Goal: Information Seeking & Learning: Find specific fact

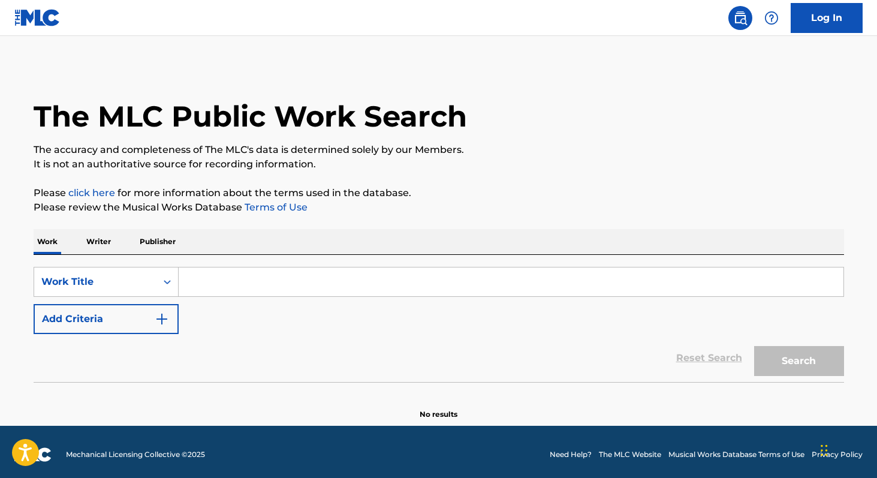
click at [95, 239] on p "Writer" at bounding box center [99, 241] width 32 height 25
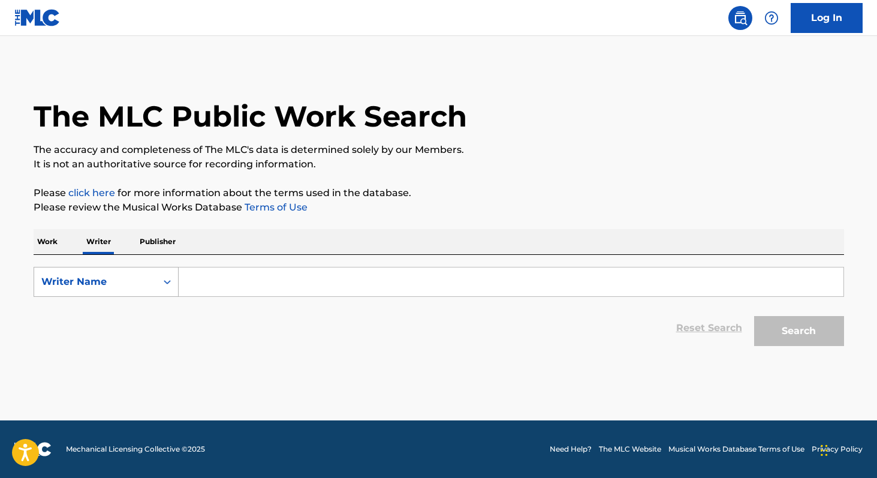
click at [162, 274] on div "Search Form" at bounding box center [167, 282] width 22 height 22
click at [55, 249] on p "Work" at bounding box center [48, 241] width 28 height 25
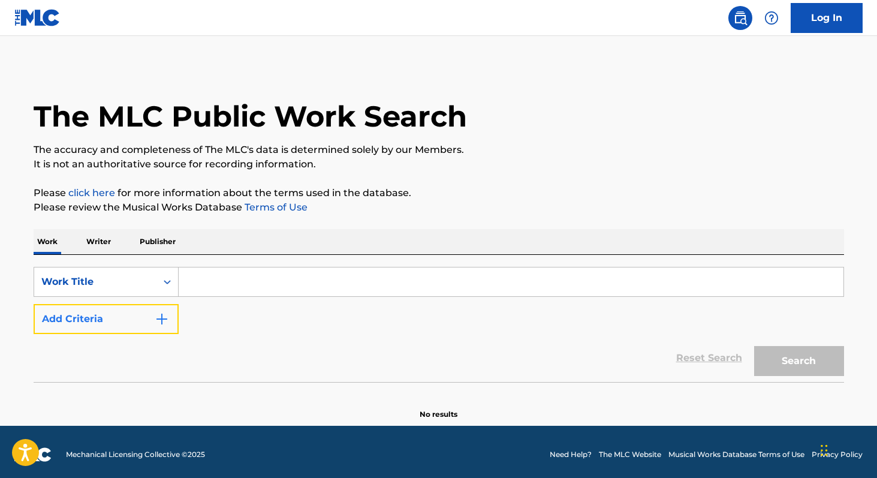
click at [131, 314] on button "Add Criteria" at bounding box center [106, 319] width 145 height 30
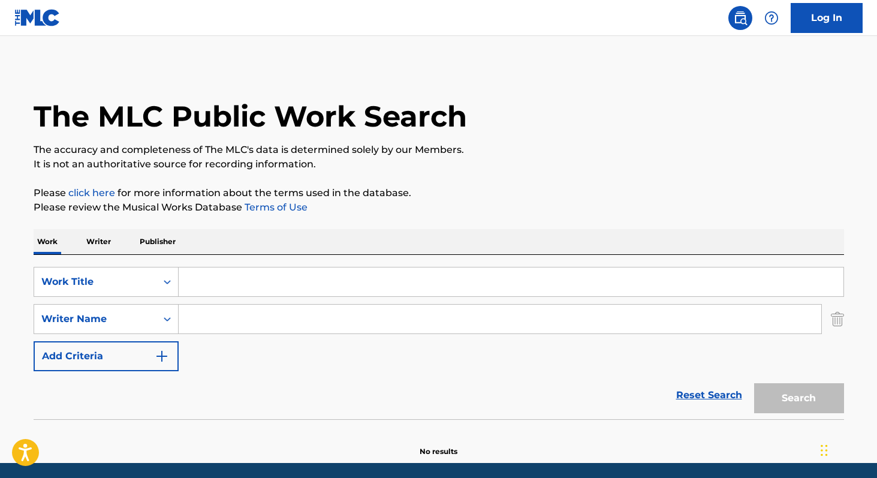
click at [269, 279] on input "Search Form" at bounding box center [511, 281] width 665 height 29
paste input "Don’t Say You Love Me"
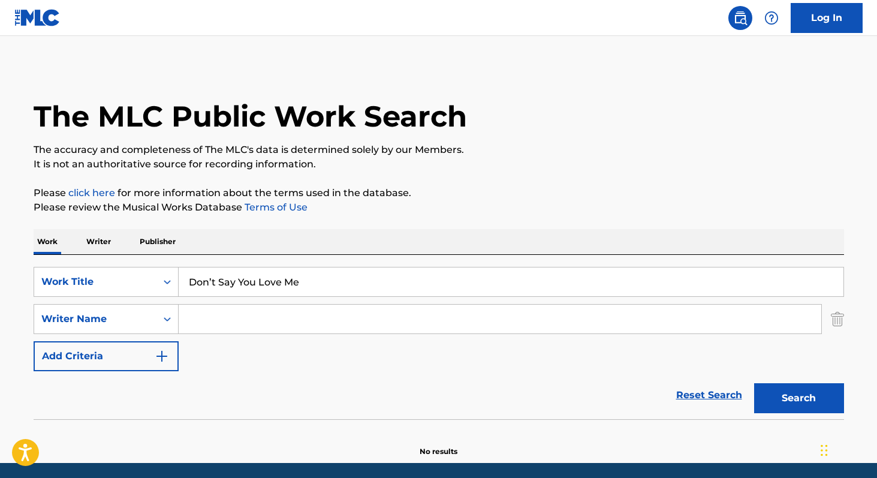
type input "Don’t Say You Love Me"
click at [258, 320] on input "Search Form" at bounding box center [500, 319] width 643 height 29
paste input "[PERSON_NAME]"
type input "[PERSON_NAME]"
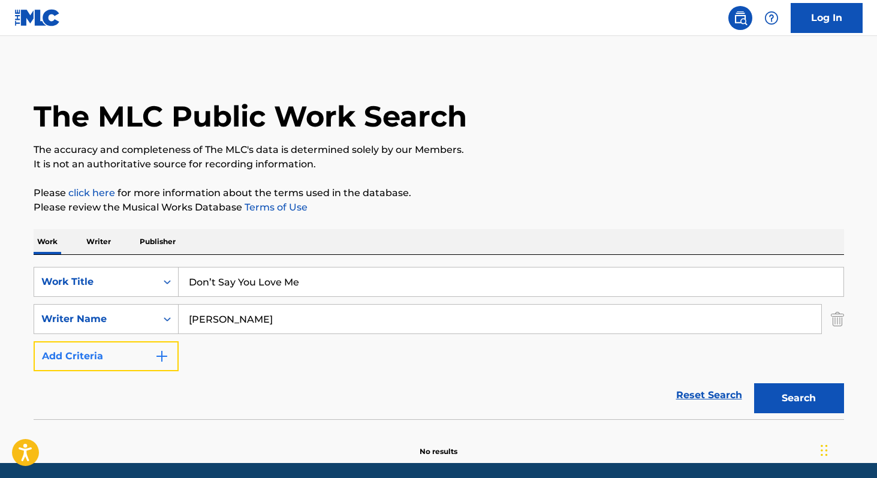
click at [136, 354] on button "Add Criteria" at bounding box center [106, 356] width 145 height 30
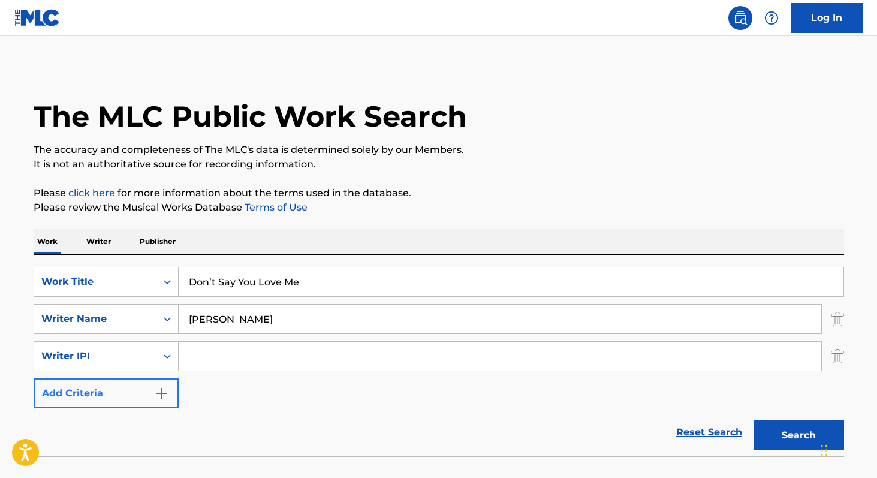
click at [136, 354] on div "Writer IPI" at bounding box center [95, 356] width 122 height 23
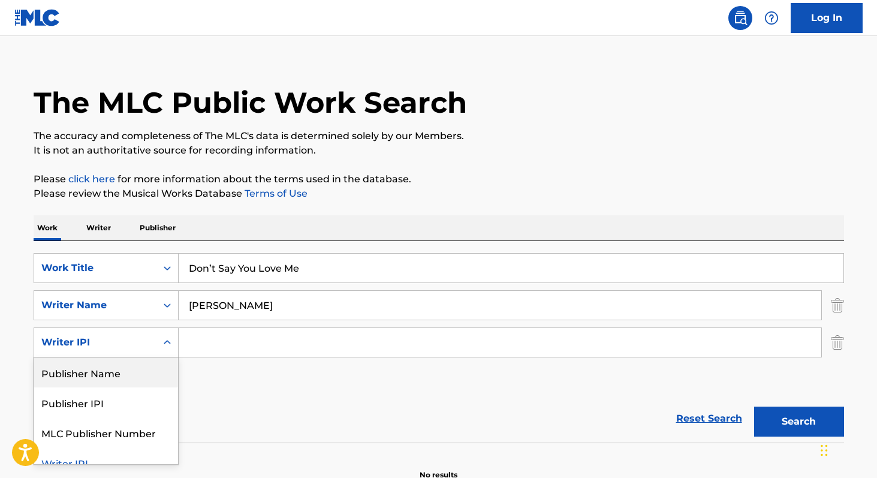
click at [239, 392] on div "SearchWithCriteria16f39d8f-43a1-4ca9-b876-f5f765cbb4f9 Work Title Don’t Say You…" at bounding box center [439, 324] width 811 height 142
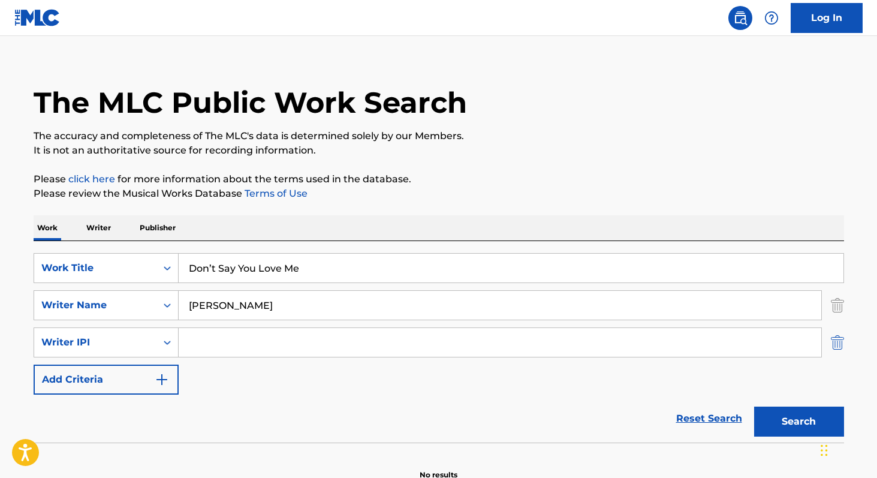
click at [837, 348] on img "Search Form" at bounding box center [837, 342] width 13 height 30
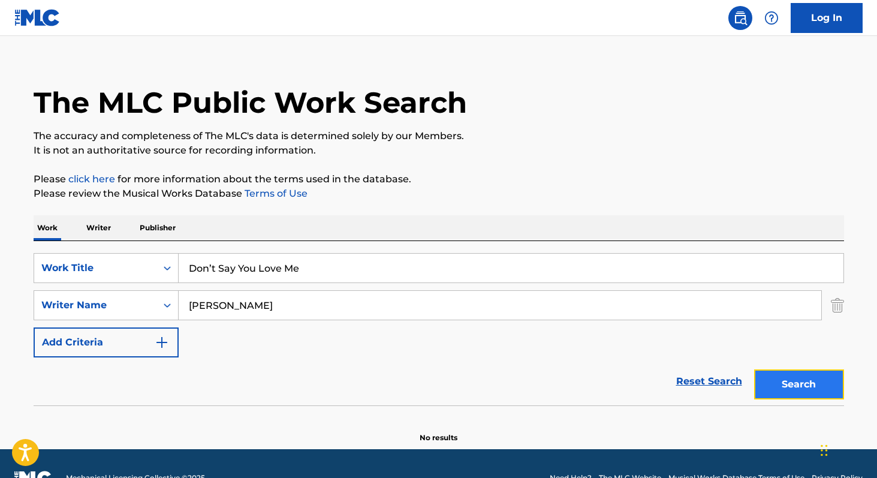
click at [791, 383] on button "Search" at bounding box center [799, 384] width 90 height 30
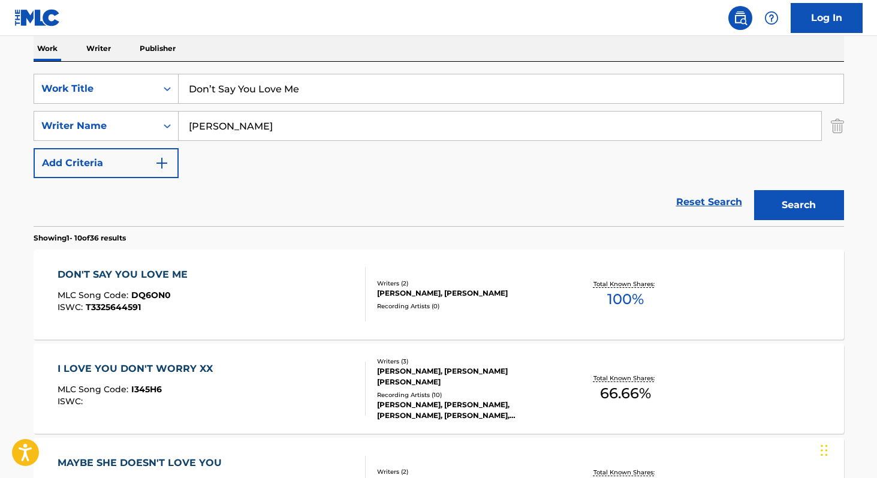
scroll to position [280, 0]
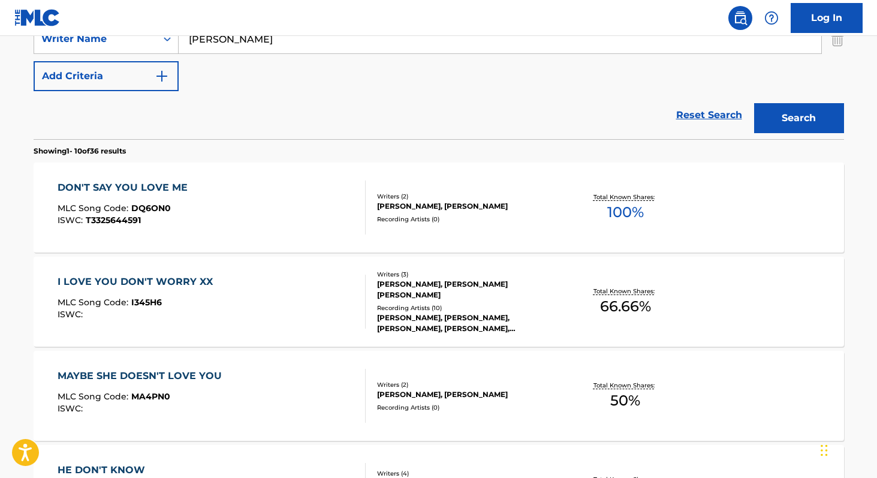
click at [266, 213] on div "DON'T SAY YOU LOVE ME MLC Song Code : DQ6ON0 ISWC : T3325644591" at bounding box center [212, 207] width 308 height 54
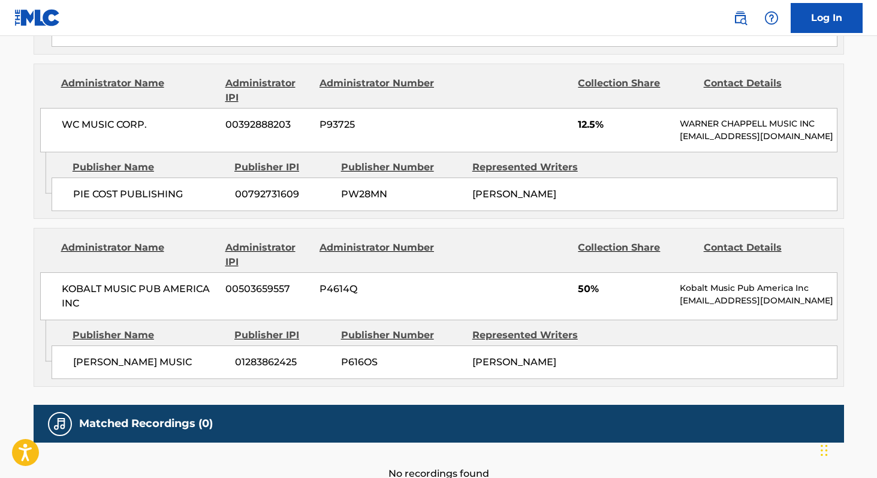
scroll to position [827, 0]
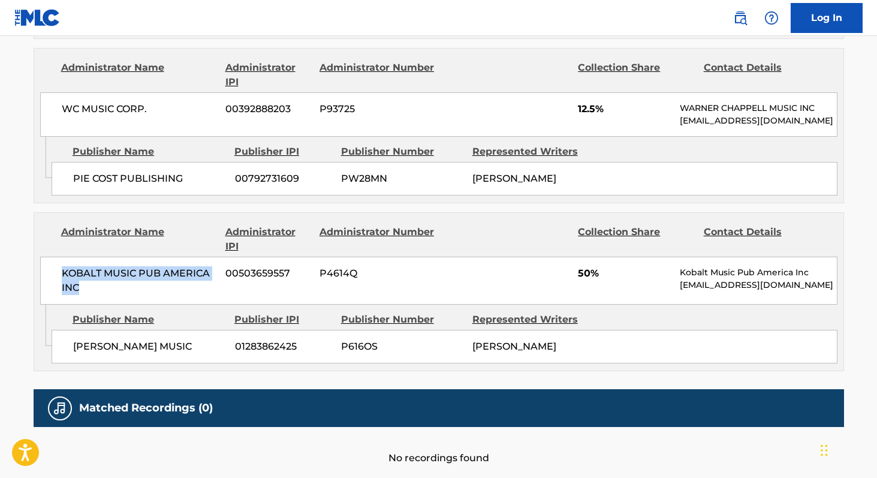
drag, startPoint x: 60, startPoint y: 270, endPoint x: 92, endPoint y: 285, distance: 34.9
click at [92, 284] on div "KOBALT MUSIC PUB AMERICA INC 00503659557 P4614Q 50% Kobalt Music Pub America In…" at bounding box center [438, 281] width 797 height 48
click at [92, 285] on span "KOBALT MUSIC PUB AMERICA INC" at bounding box center [139, 280] width 155 height 29
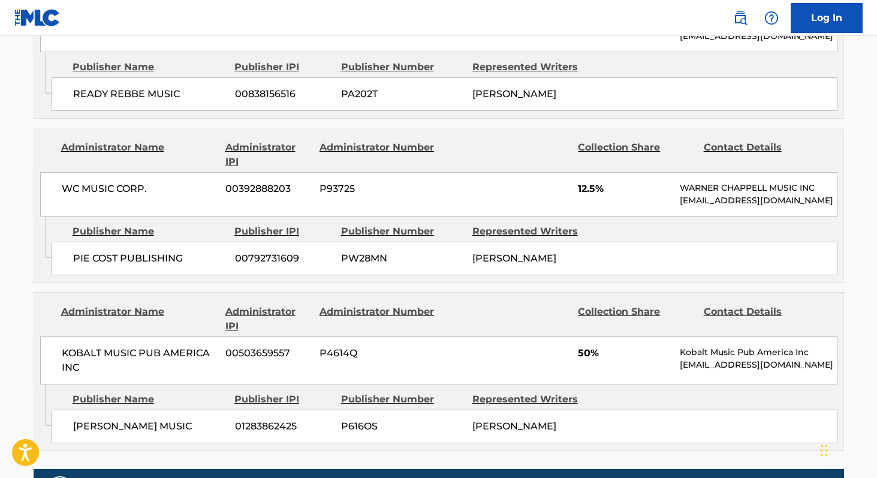
scroll to position [887, 0]
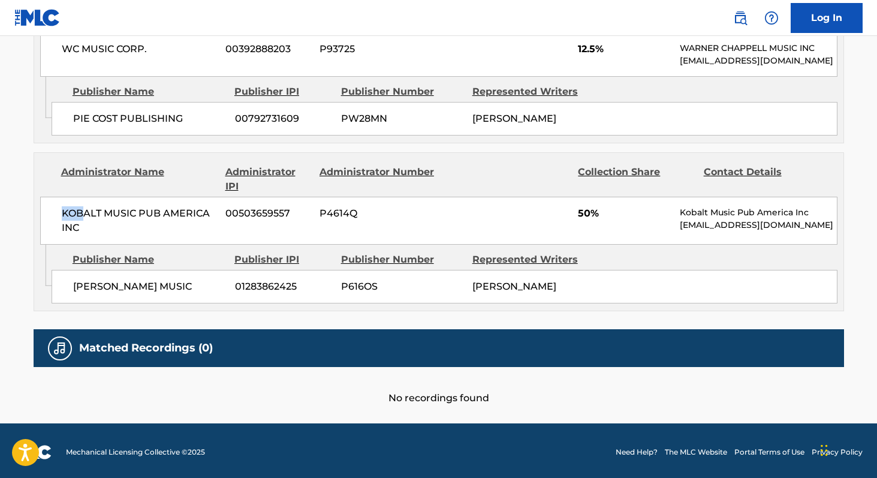
drag, startPoint x: 61, startPoint y: 210, endPoint x: 80, endPoint y: 215, distance: 20.4
click at [80, 215] on div "KOBALT MUSIC PUB AMERICA INC 00503659557 P4614Q 50% Kobalt Music Pub America In…" at bounding box center [438, 221] width 797 height 48
click at [80, 225] on span "KOBALT MUSIC PUB AMERICA INC" at bounding box center [139, 220] width 155 height 29
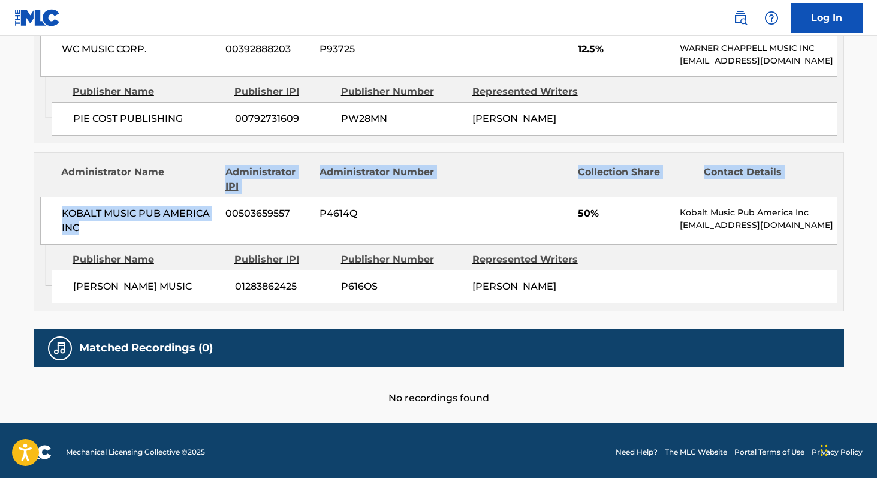
drag, startPoint x: 80, startPoint y: 227, endPoint x: 41, endPoint y: 191, distance: 53.0
click at [42, 191] on div "Administrator Name Administrator IPI Administrator Number Collection Share Cont…" at bounding box center [438, 199] width 809 height 92
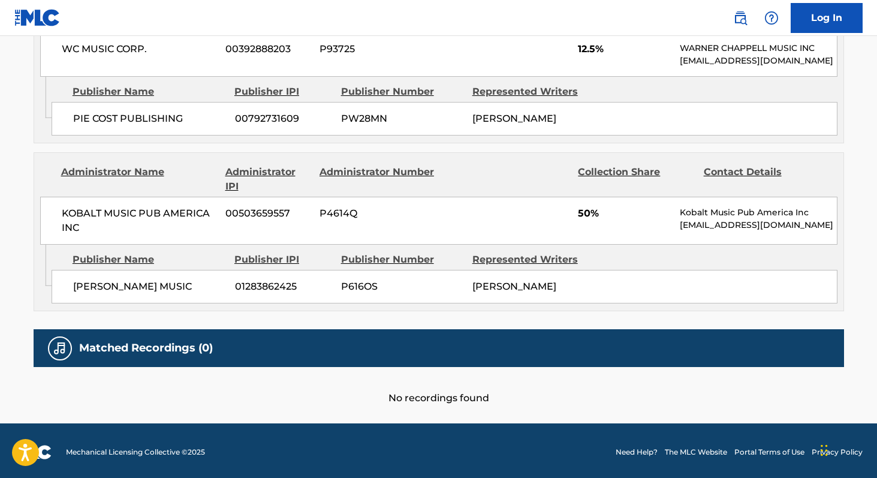
click at [55, 216] on div "KOBALT MUSIC PUB AMERICA INC 00503659557 P4614Q 50% Kobalt Music Pub America In…" at bounding box center [438, 221] width 797 height 48
click at [69, 222] on span "KOBALT MUSIC PUB AMERICA INC" at bounding box center [139, 220] width 155 height 29
drag, startPoint x: 76, startPoint y: 223, endPoint x: 55, endPoint y: 205, distance: 27.6
click at [57, 205] on div "KOBALT MUSIC PUB AMERICA INC 00503659557 P4614Q 50% Kobalt Music Pub America In…" at bounding box center [438, 221] width 797 height 48
click at [55, 205] on div "KOBALT MUSIC PUB AMERICA INC 00503659557 P4614Q 50% Kobalt Music Pub America In…" at bounding box center [438, 221] width 797 height 48
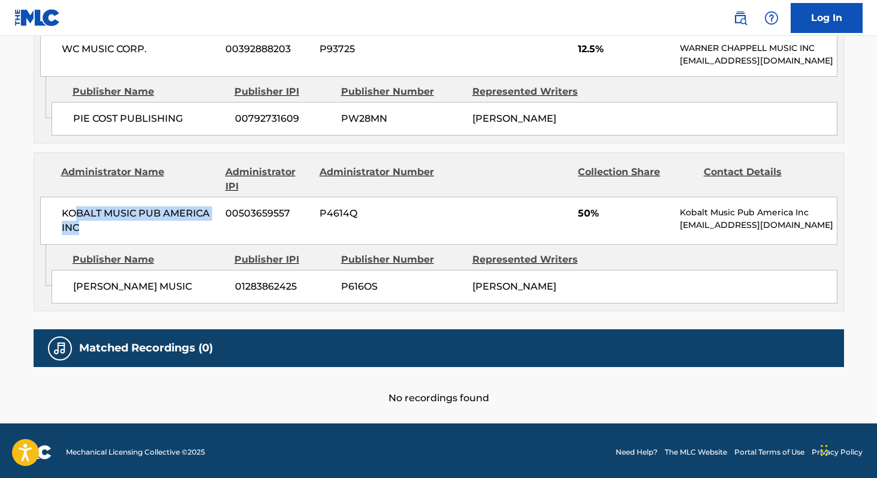
drag, startPoint x: 92, startPoint y: 222, endPoint x: 70, endPoint y: 208, distance: 26.1
click at [70, 208] on span "KOBALT MUSIC PUB AMERICA INC" at bounding box center [139, 220] width 155 height 29
click at [68, 208] on span "KOBALT MUSIC PUB AMERICA INC" at bounding box center [139, 220] width 155 height 29
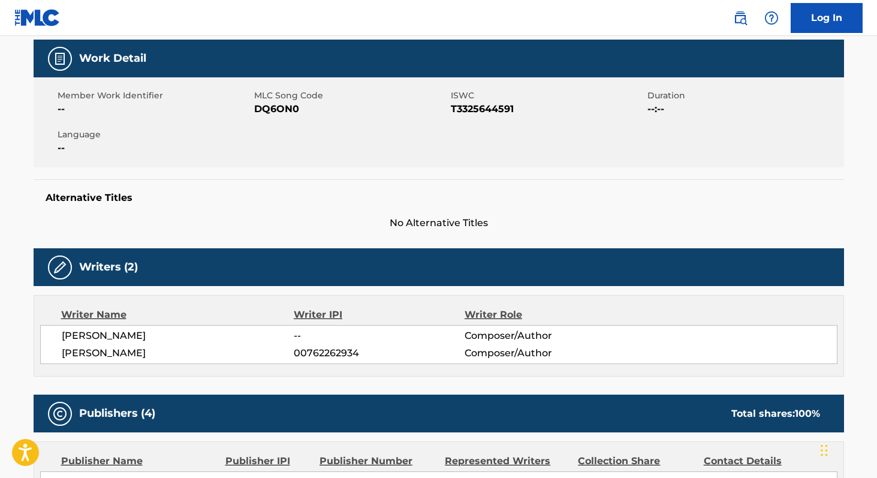
scroll to position [0, 0]
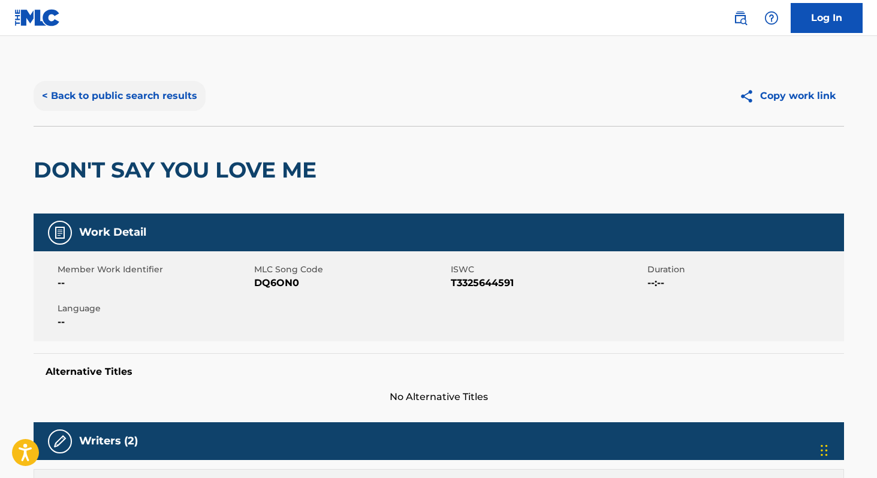
click at [143, 97] on button "< Back to public search results" at bounding box center [120, 96] width 172 height 30
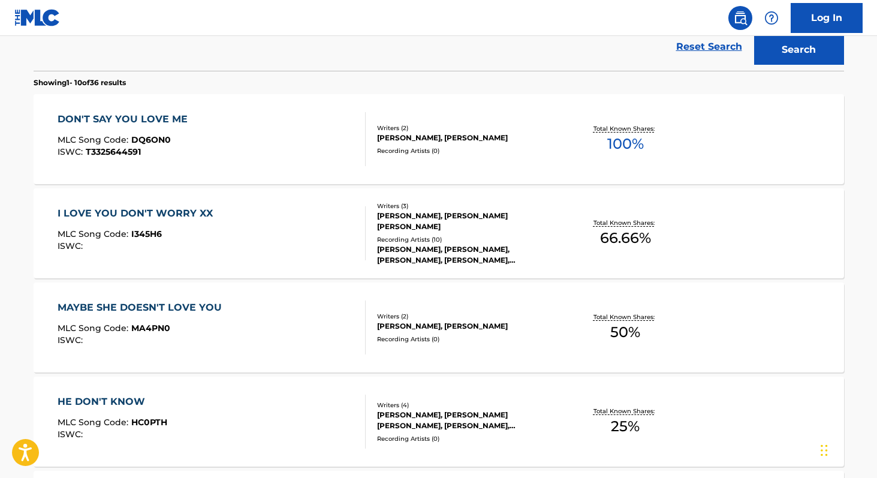
scroll to position [86, 0]
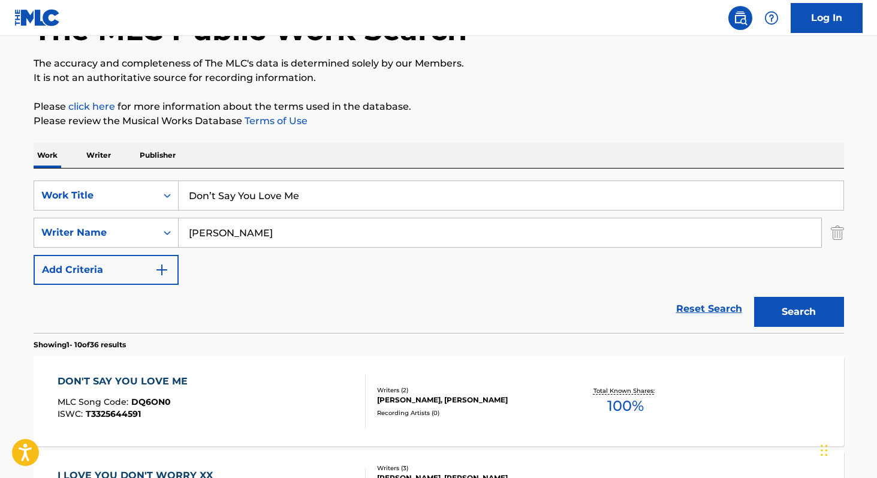
click at [243, 229] on input "[PERSON_NAME]" at bounding box center [500, 232] width 643 height 29
type input "[PERSON_NAME]"
click at [754, 297] on button "Search" at bounding box center [799, 312] width 90 height 30
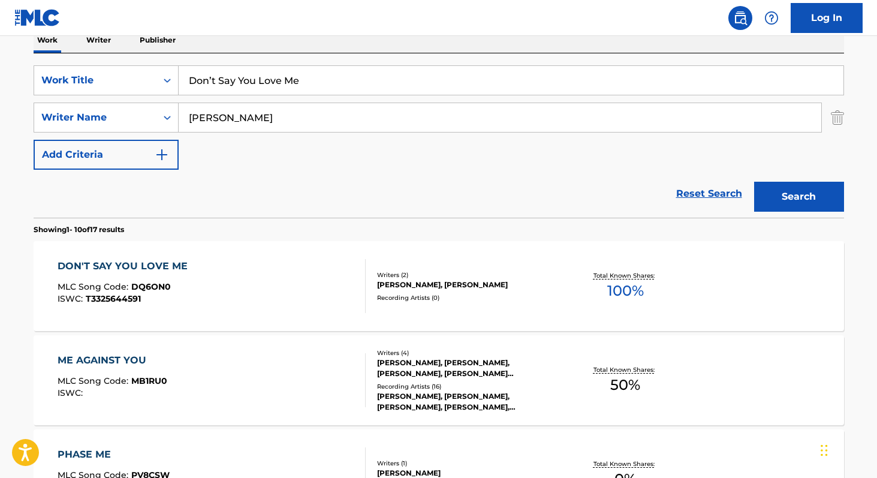
scroll to position [319, 0]
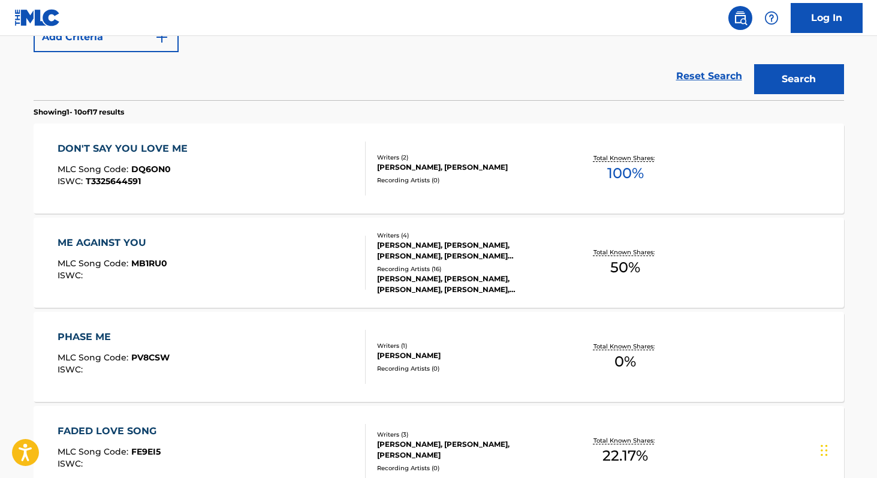
click at [111, 245] on div "ME AGAINST YOU" at bounding box center [113, 243] width 110 height 14
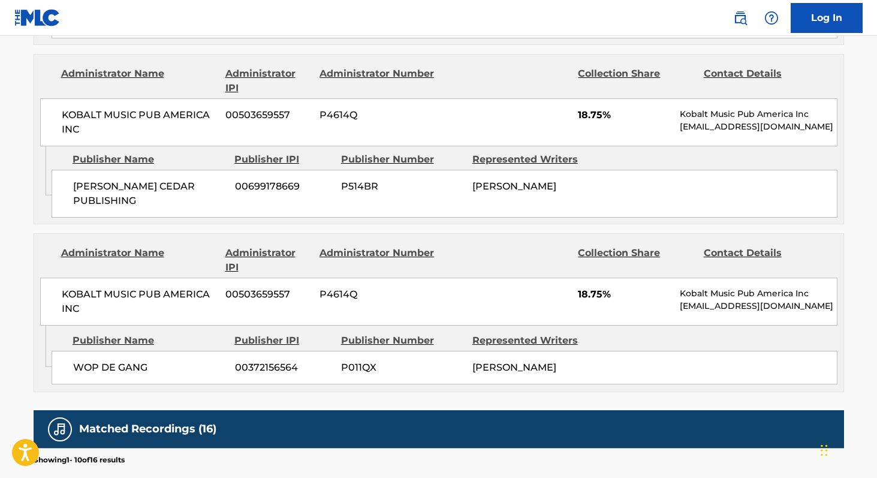
scroll to position [829, 0]
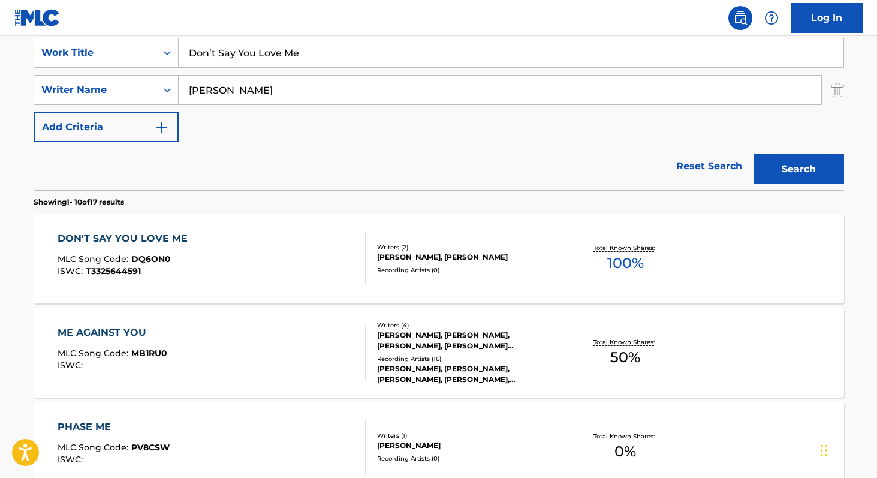
scroll to position [88, 0]
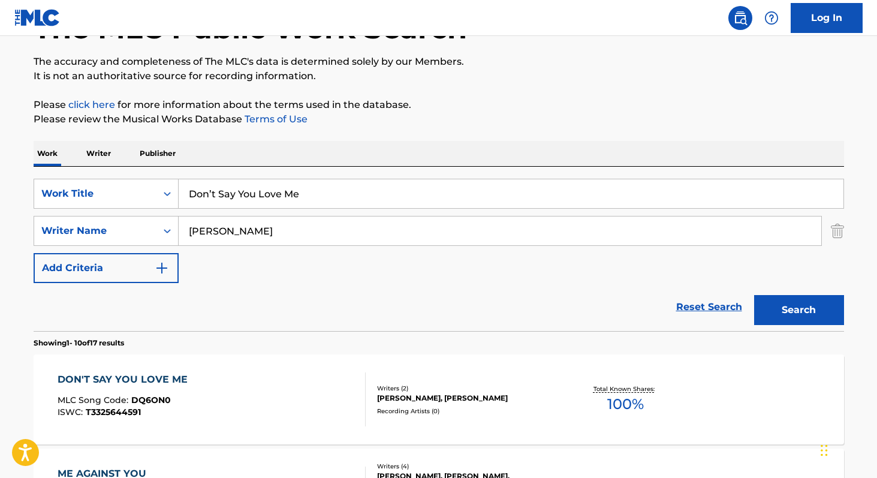
click at [100, 149] on p "Writer" at bounding box center [99, 153] width 32 height 25
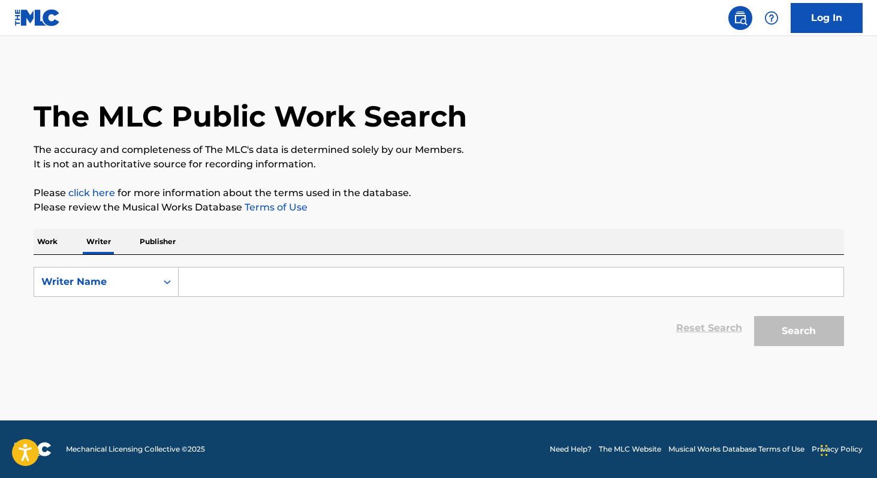
click at [258, 272] on input "Search Form" at bounding box center [511, 281] width 665 height 29
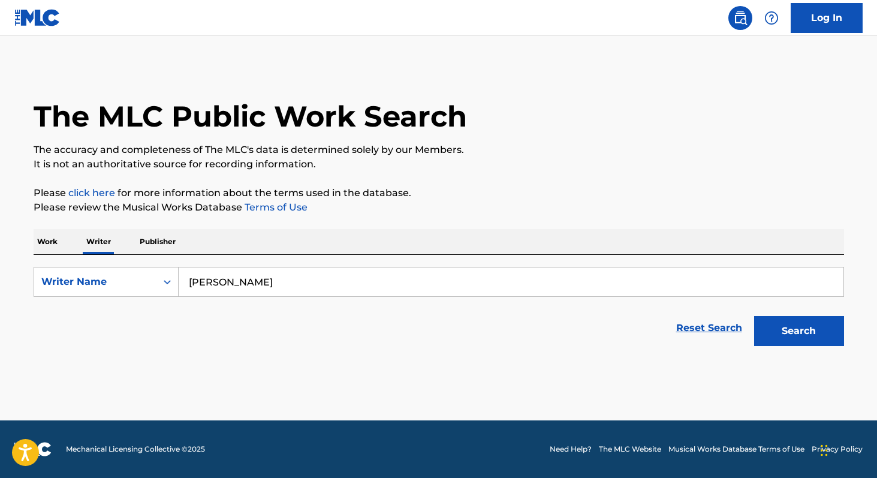
type input "[PERSON_NAME]"
click at [754, 316] on button "Search" at bounding box center [799, 331] width 90 height 30
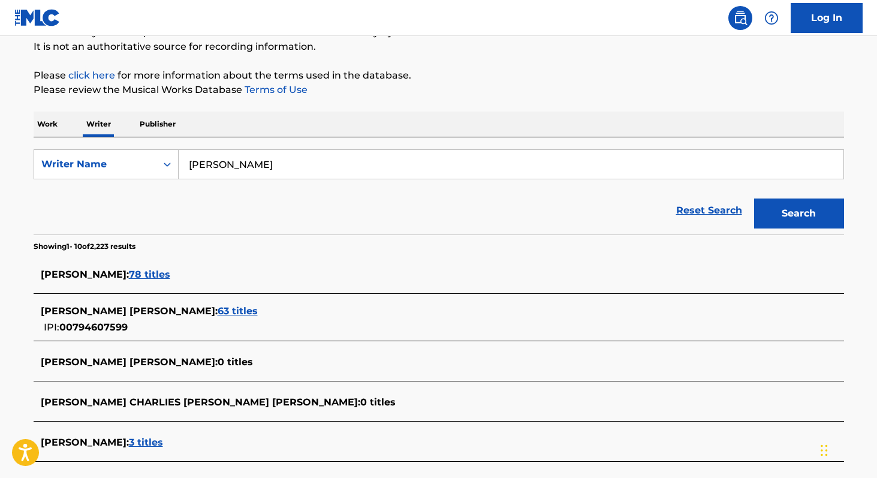
scroll to position [272, 0]
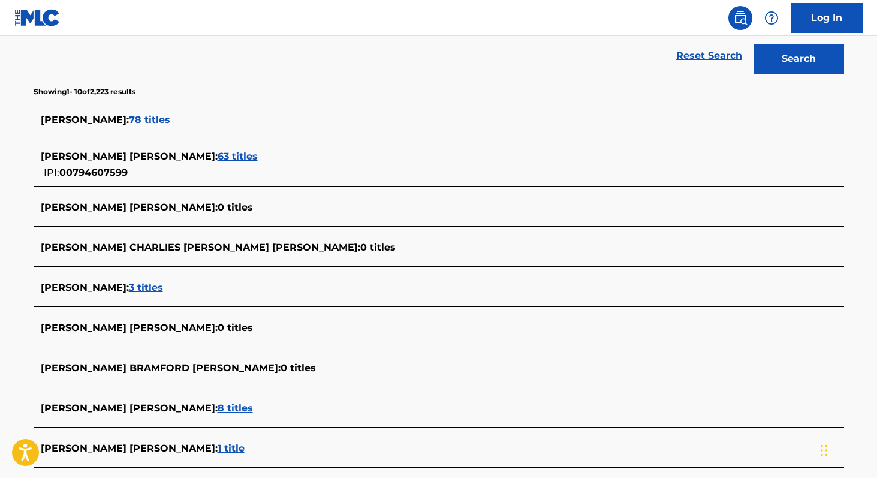
click at [255, 151] on span "63 titles" at bounding box center [238, 155] width 40 height 11
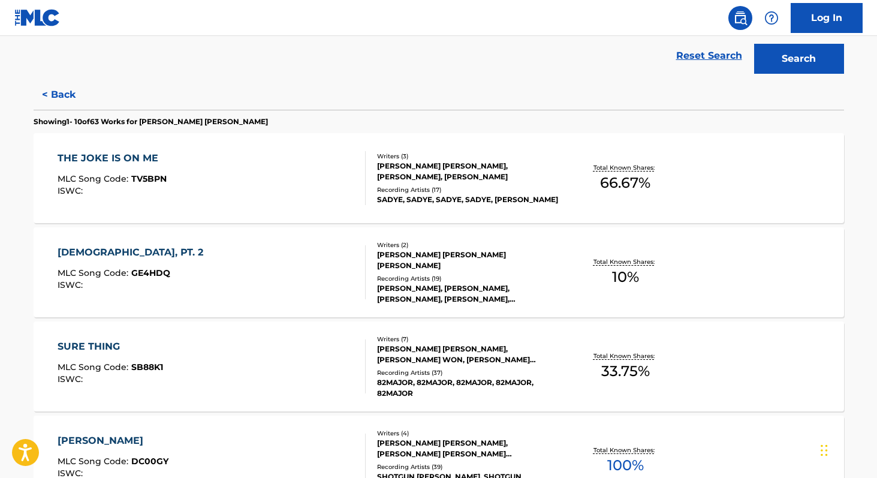
click at [145, 164] on div "THE JOKE IS ON ME" at bounding box center [112, 158] width 109 height 14
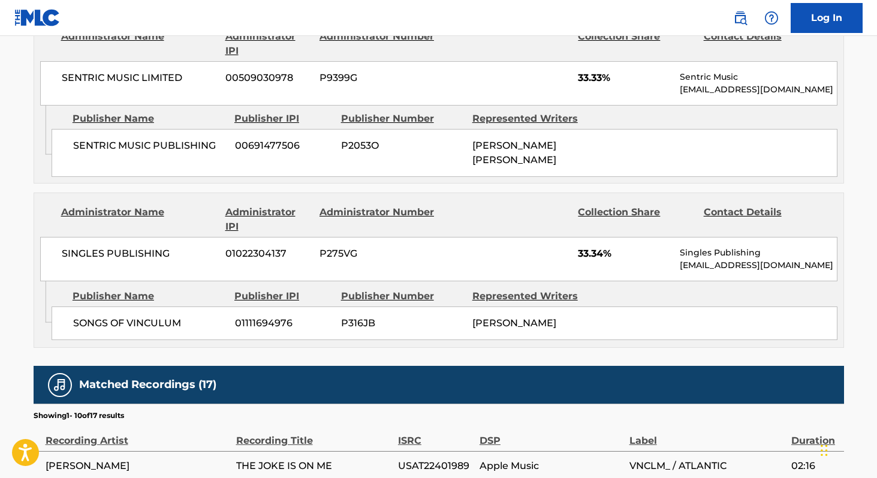
scroll to position [425, 0]
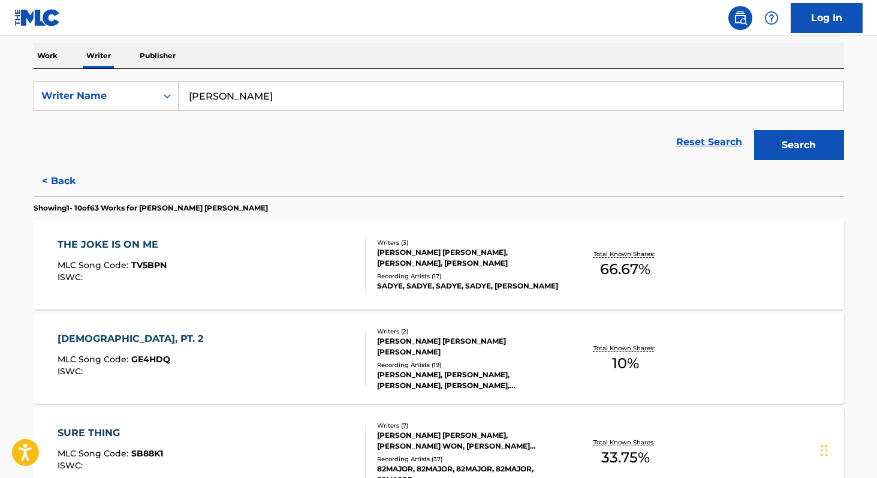
scroll to position [207, 0]
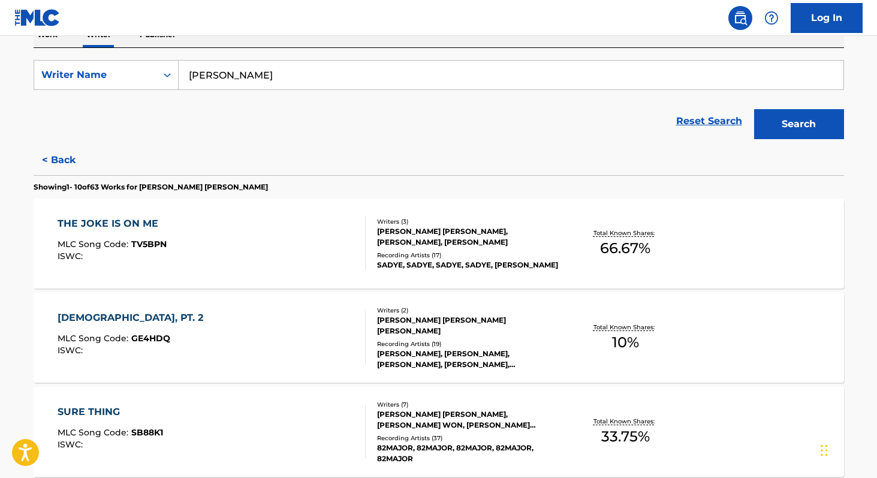
click at [97, 314] on div "[DEMOGRAPHIC_DATA], PT. 2" at bounding box center [134, 318] width 152 height 14
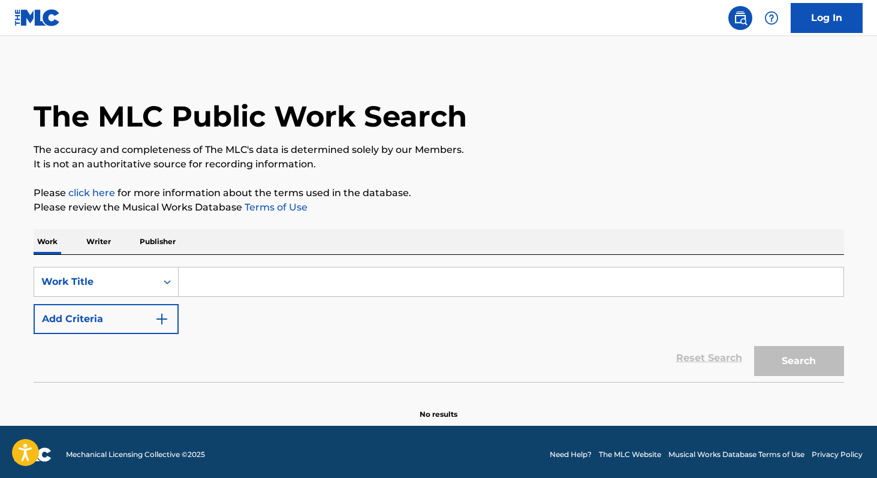
click at [211, 287] on input "Search Form" at bounding box center [511, 281] width 665 height 29
type input "Don’t Say You Love Me"
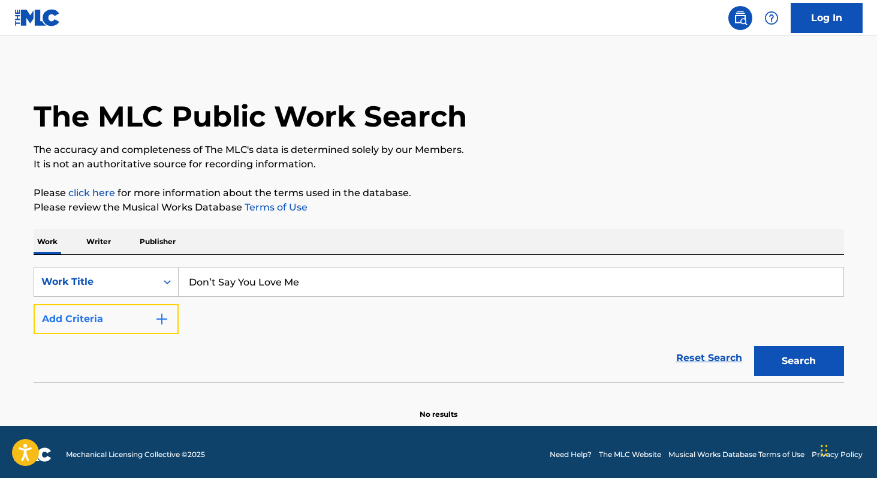
click at [149, 321] on button "Add Criteria" at bounding box center [106, 319] width 145 height 30
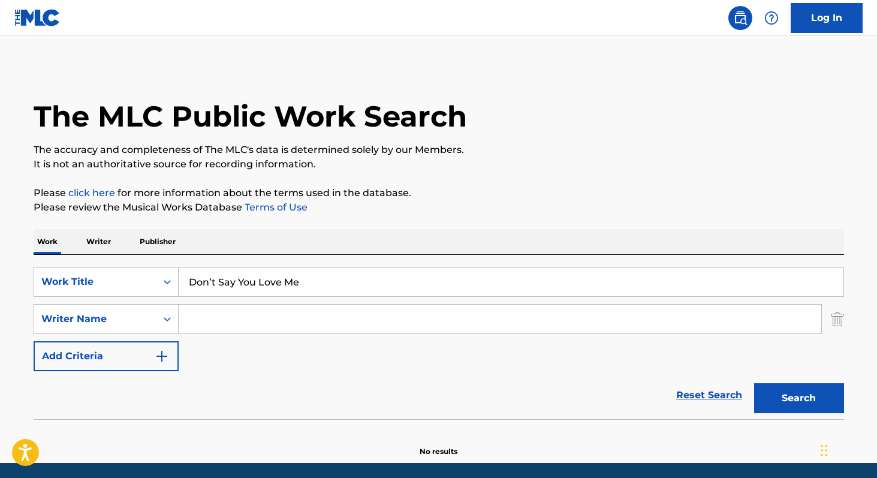
click at [215, 312] on input "Search Form" at bounding box center [500, 319] width 643 height 29
click at [210, 341] on div "SearchWithCriteria6d54adf8-42c4-4305-8a39-1a0d85201992 Work Title Don’t Say You…" at bounding box center [439, 319] width 811 height 104
click at [88, 245] on p "Writer" at bounding box center [99, 241] width 32 height 25
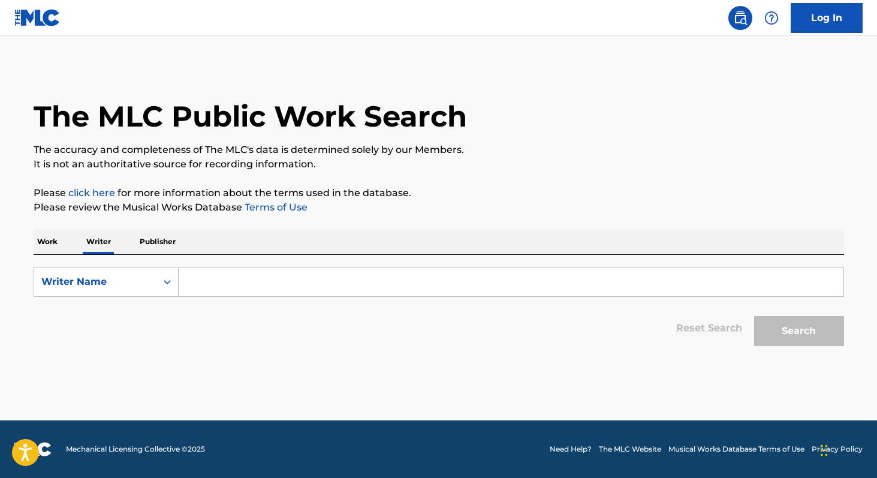
click at [201, 278] on input "Search Form" at bounding box center [511, 281] width 665 height 29
type input "[PERSON_NAME]"
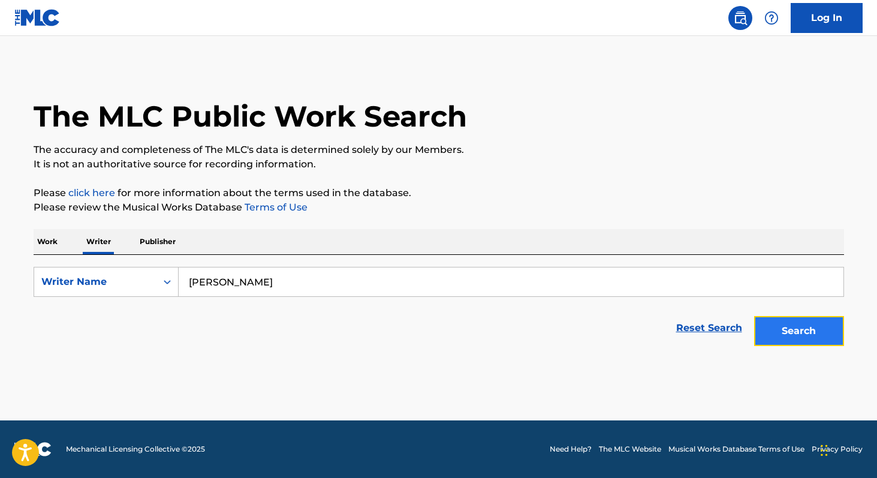
click at [784, 339] on button "Search" at bounding box center [799, 331] width 90 height 30
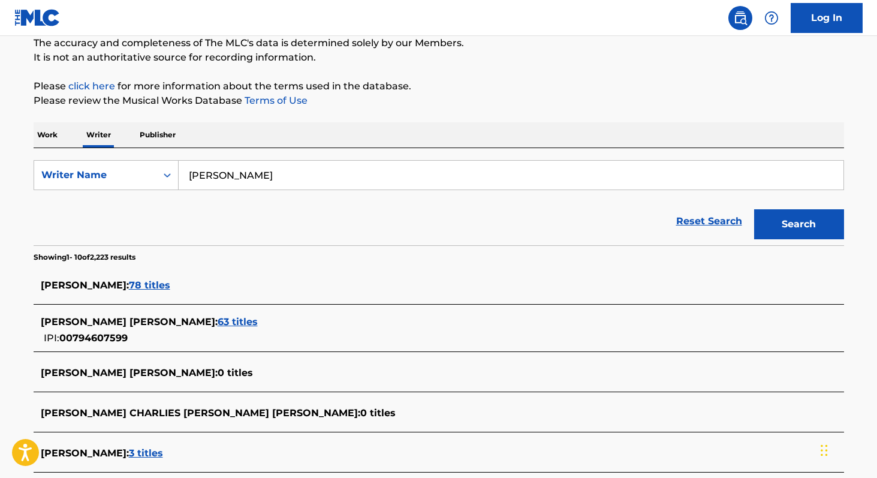
scroll to position [272, 0]
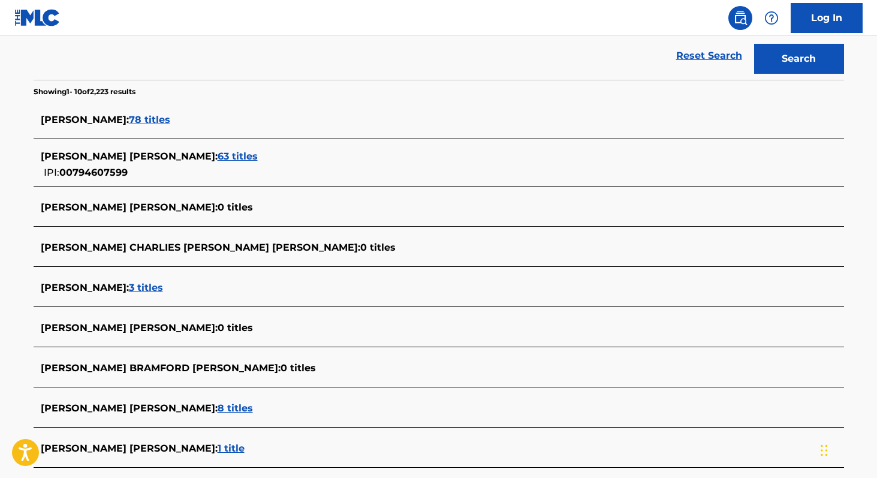
click at [142, 115] on span "78 titles" at bounding box center [149, 119] width 41 height 11
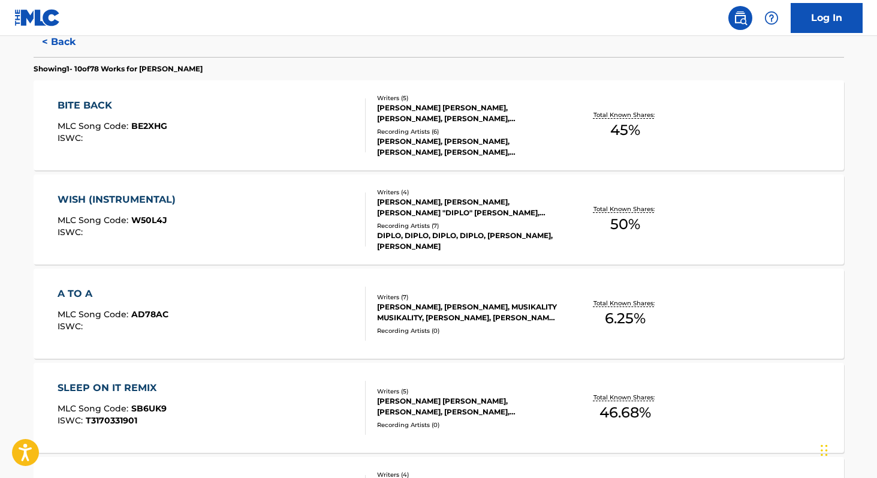
scroll to position [338, 0]
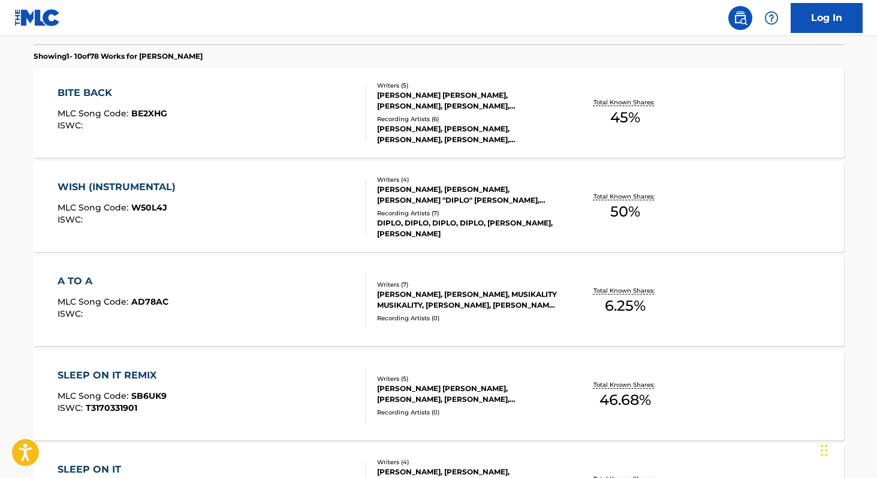
click at [213, 194] on div "WISH (INSTRUMENTAL) MLC Song Code : W50L4J ISWC :" at bounding box center [212, 207] width 308 height 54
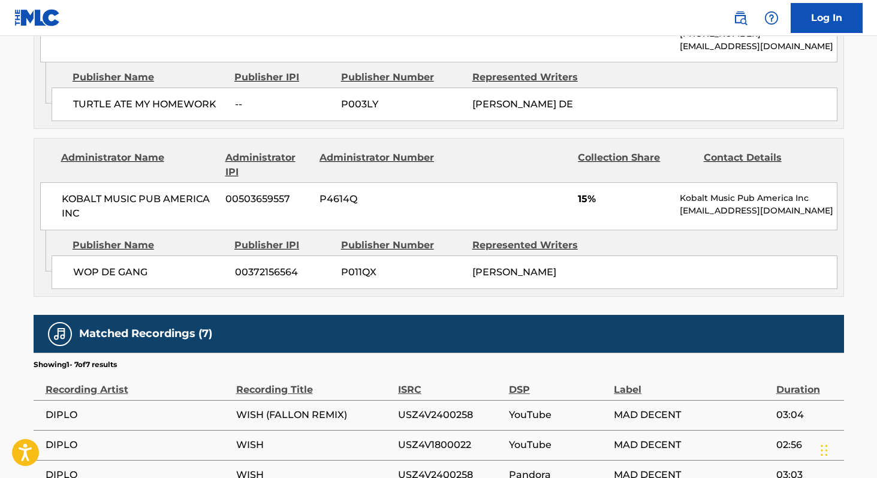
scroll to position [1512, 0]
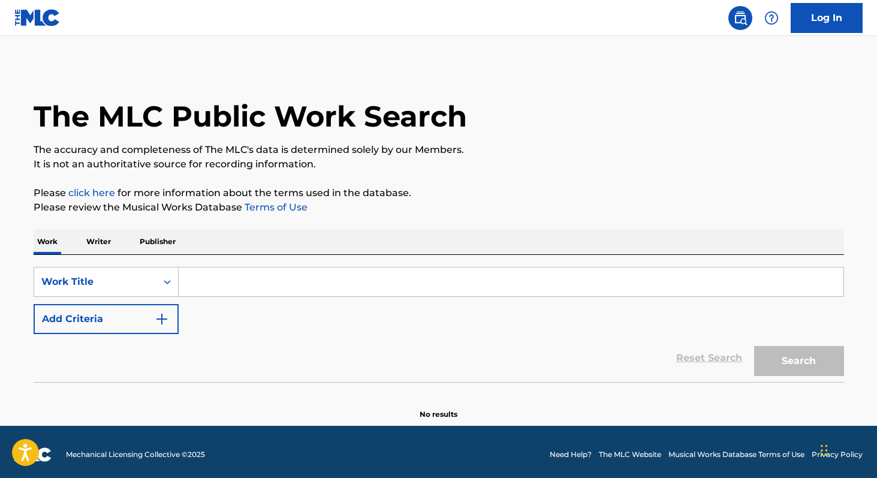
click at [179, 288] on input "Search Form" at bounding box center [511, 281] width 665 height 29
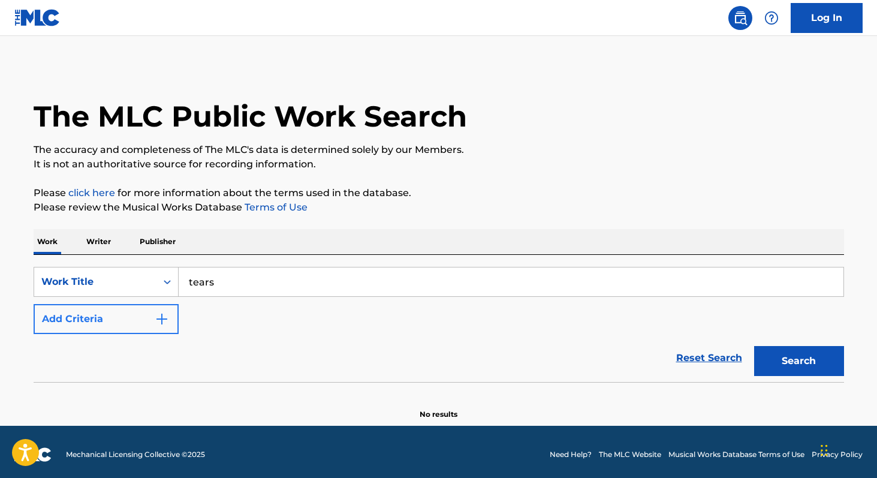
type input "tears"
click at [152, 321] on button "Add Criteria" at bounding box center [106, 319] width 145 height 30
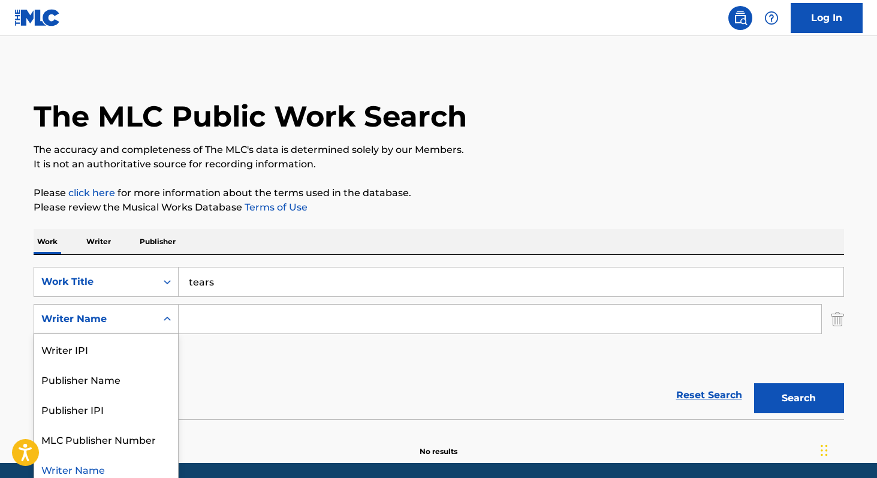
scroll to position [7, 0]
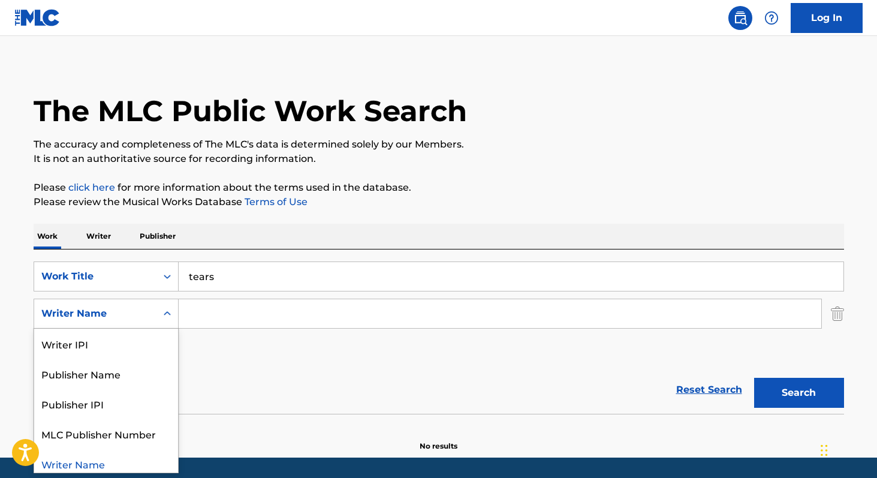
click at [125, 317] on div "Writer Name" at bounding box center [95, 313] width 108 height 14
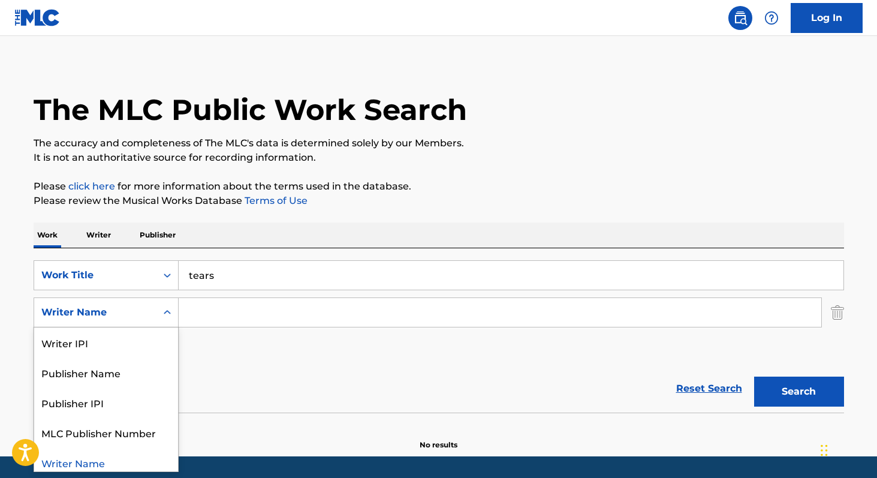
click at [236, 308] on input "Search Form" at bounding box center [500, 312] width 643 height 29
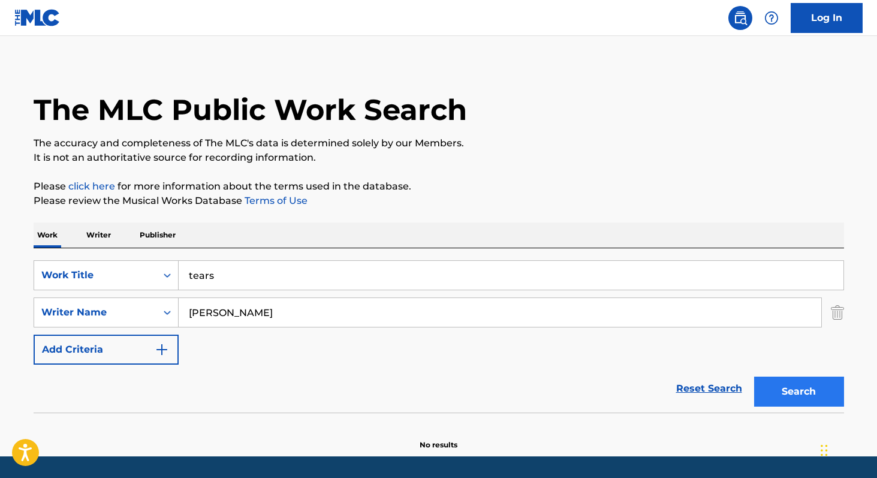
type input "john ryan"
click at [786, 398] on button "Search" at bounding box center [799, 392] width 90 height 30
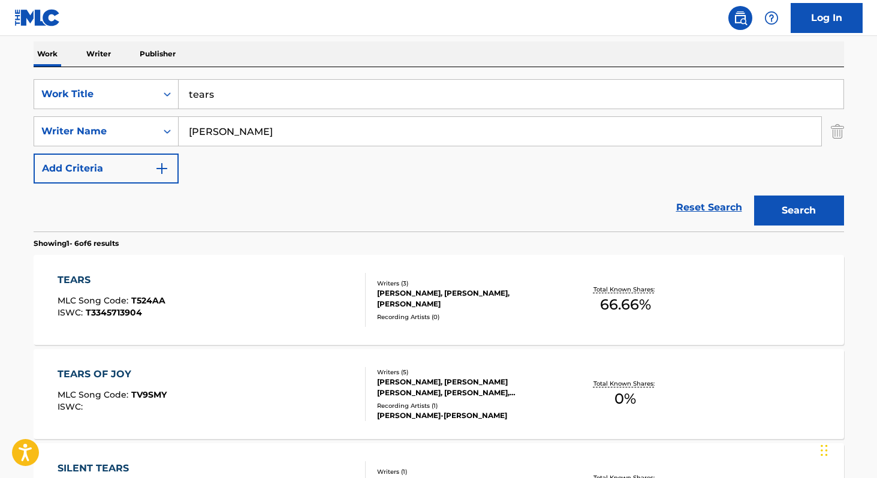
scroll to position [133, 0]
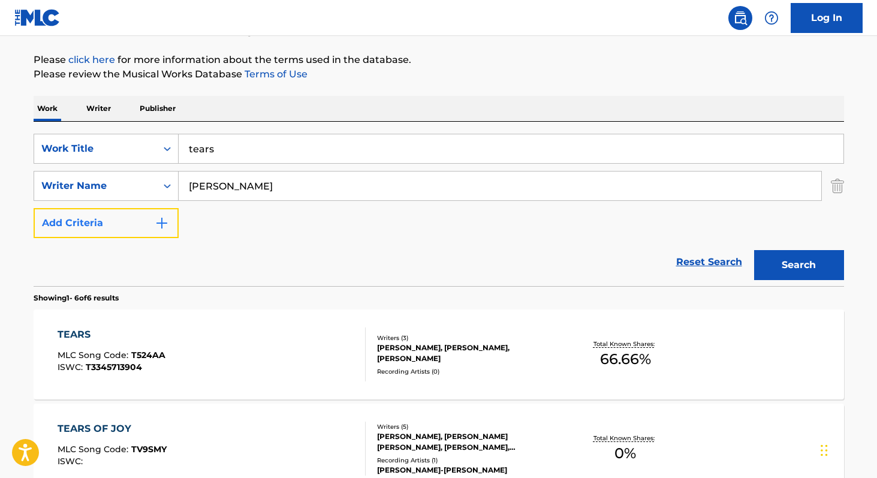
click at [147, 225] on button "Add Criteria" at bounding box center [106, 223] width 145 height 30
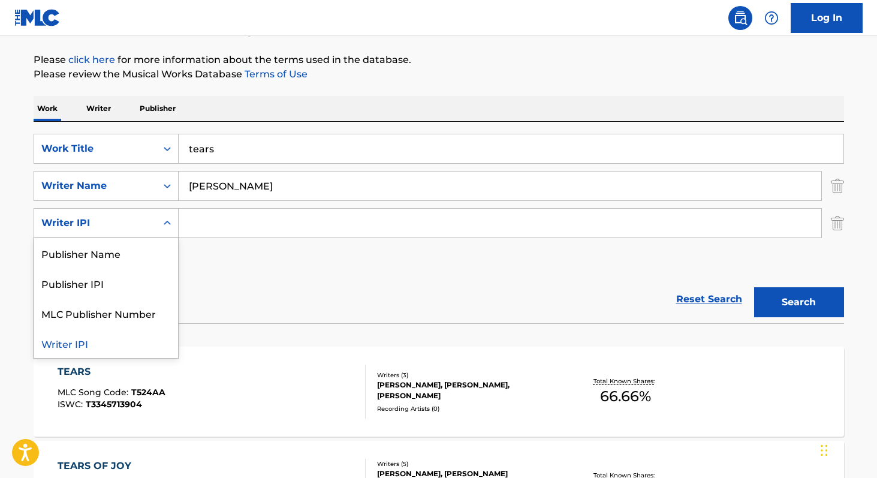
click at [137, 224] on div "Writer IPI" at bounding box center [95, 223] width 108 height 14
click at [133, 252] on div "Publisher Name" at bounding box center [106, 253] width 144 height 30
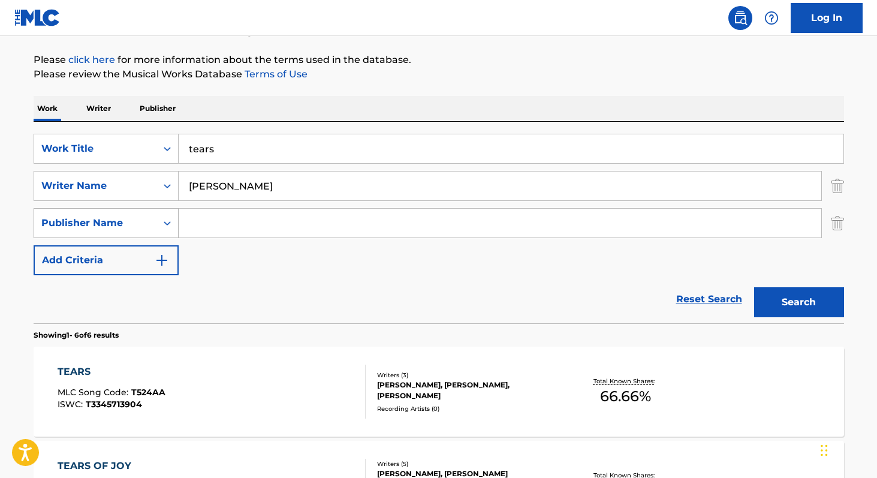
click at [128, 223] on div "Publisher Name" at bounding box center [95, 223] width 108 height 14
click at [832, 221] on img "Search Form" at bounding box center [837, 223] width 13 height 30
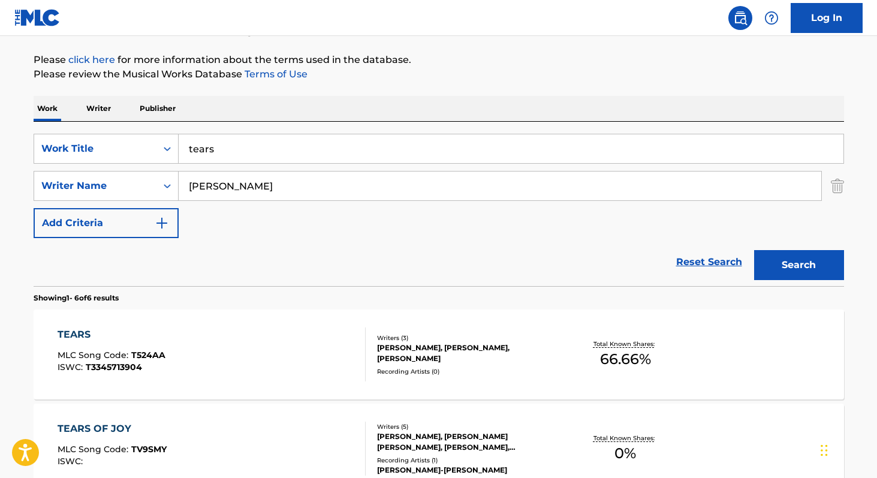
click at [477, 351] on div "SABRINA ANNLYNN CARPENTER, JOHN HENRY RYAN, AMY ROSE ALLEN" at bounding box center [467, 353] width 181 height 22
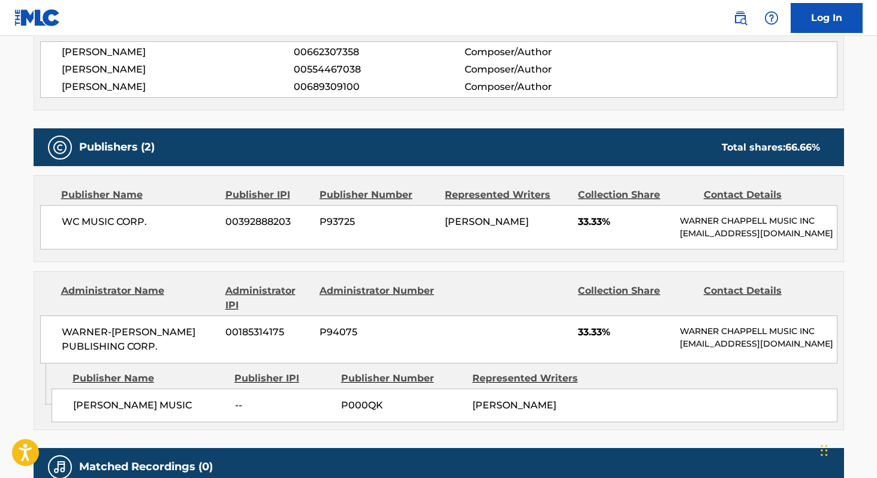
scroll to position [468, 0]
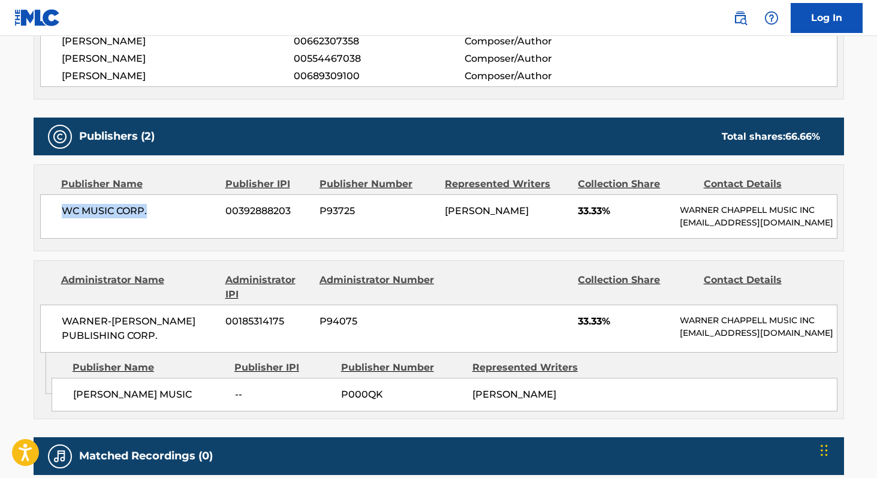
drag, startPoint x: 60, startPoint y: 212, endPoint x: 160, endPoint y: 212, distance: 100.1
click at [159, 212] on div "WC MUSIC CORP. 00392888203 P93725 AMY ROSE ALLEN 33.33% WARNER CHAPPELL MUSIC I…" at bounding box center [438, 216] width 797 height 44
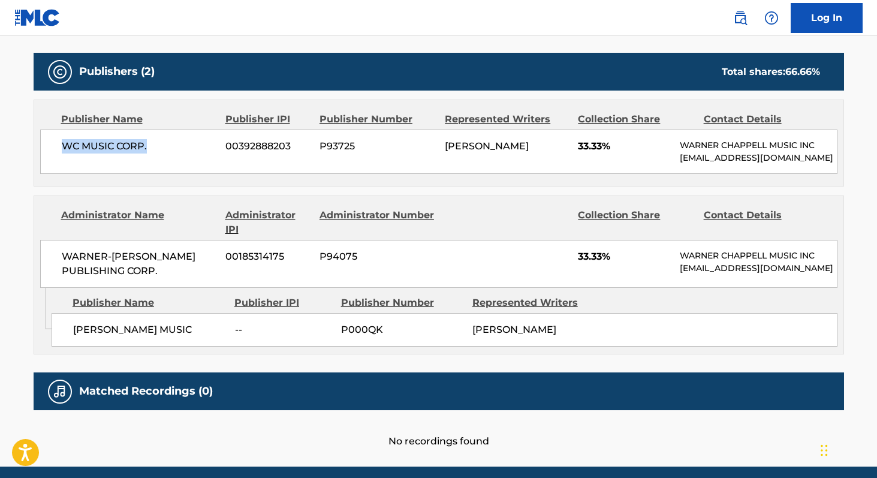
scroll to position [538, 0]
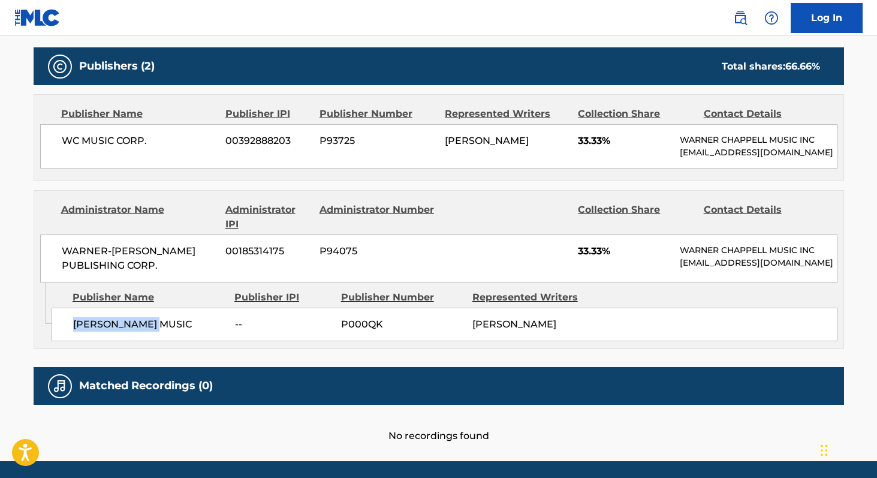
drag, startPoint x: 69, startPoint y: 323, endPoint x: 200, endPoint y: 323, distance: 130.7
click at [199, 323] on div "DON WYAN MUSIC -- P000QK JOHN HENRY RYAN" at bounding box center [445, 325] width 786 height 34
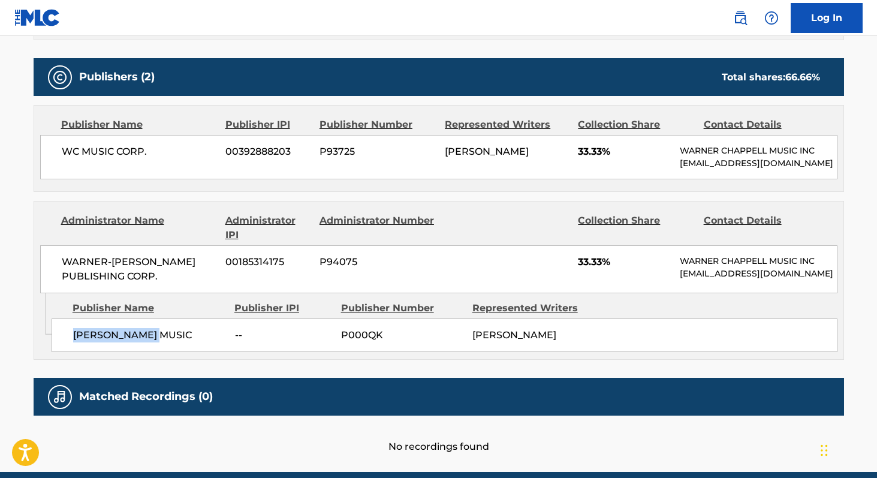
scroll to position [507, 0]
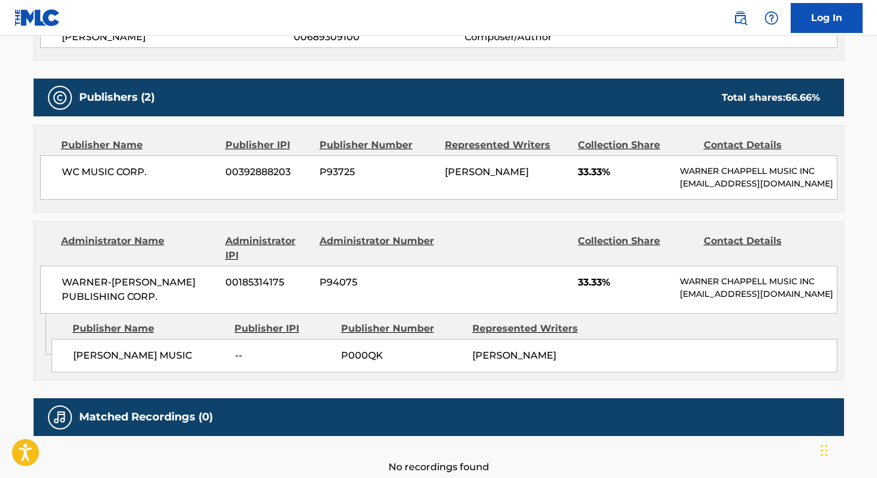
click at [67, 166] on span "WC MUSIC CORP." at bounding box center [139, 172] width 155 height 14
drag, startPoint x: 64, startPoint y: 167, endPoint x: 206, endPoint y: 168, distance: 142.7
click at [204, 168] on span "WC MUSIC CORP." at bounding box center [139, 172] width 155 height 14
click at [196, 173] on span "WC MUSIC CORP." at bounding box center [139, 172] width 155 height 14
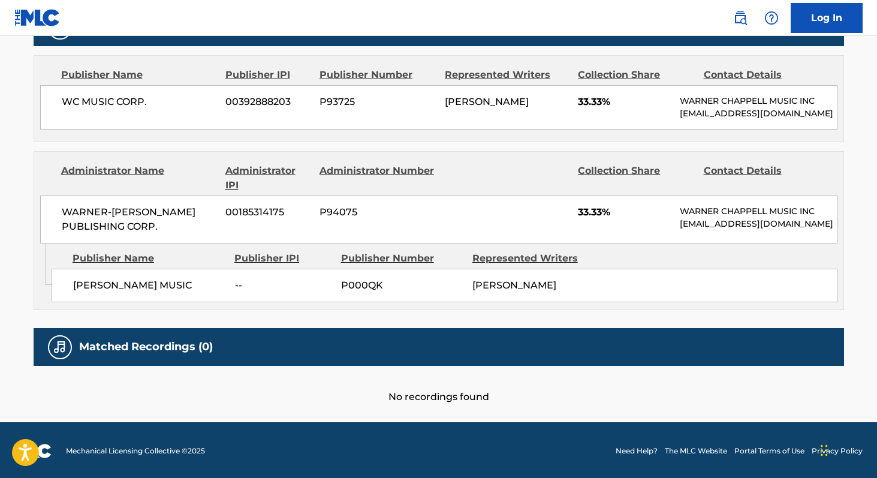
scroll to position [106, 0]
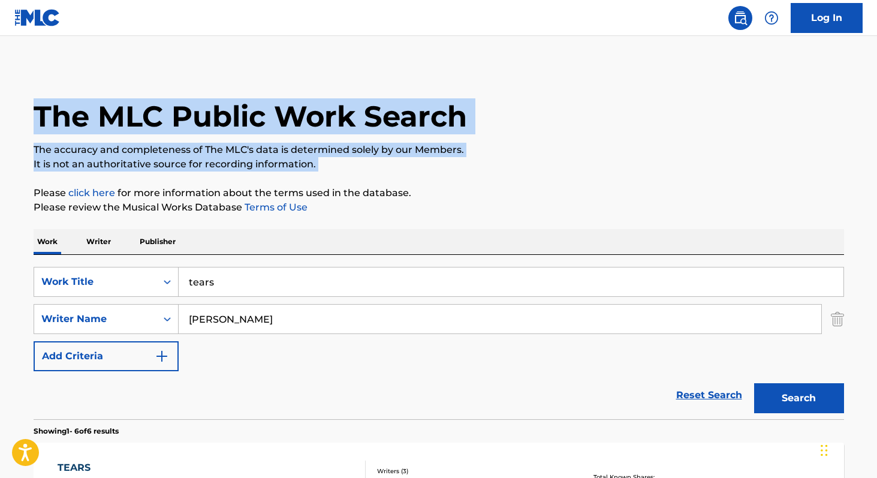
drag, startPoint x: 34, startPoint y: 109, endPoint x: 359, endPoint y: 174, distance: 330.9
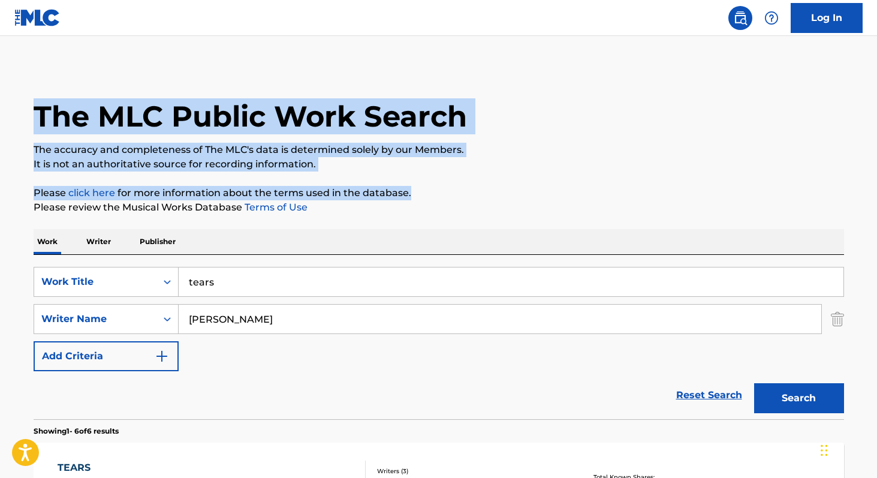
drag, startPoint x: 426, startPoint y: 196, endPoint x: 28, endPoint y: 110, distance: 408.0
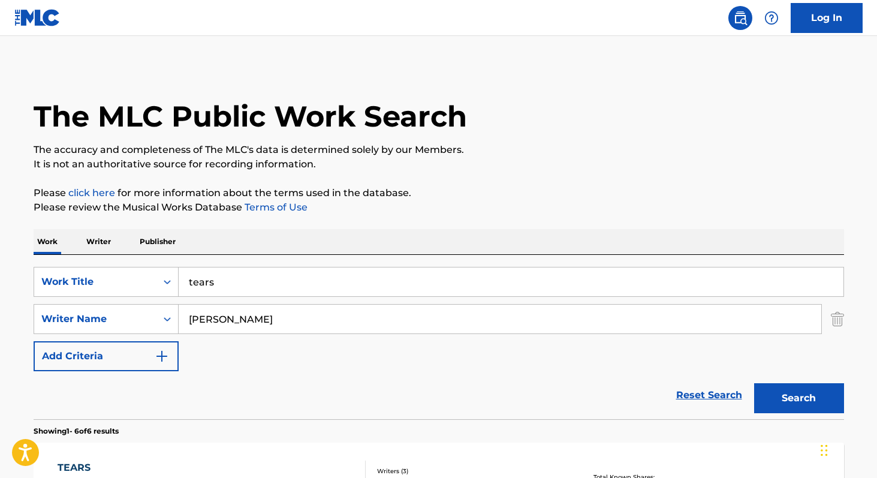
click at [37, 112] on h1 "The MLC Public Work Search" at bounding box center [251, 116] width 434 height 36
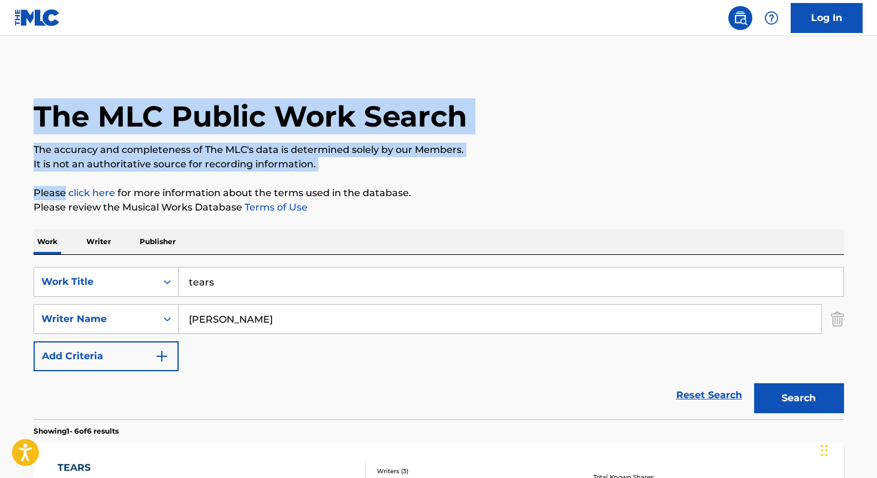
drag, startPoint x: 37, startPoint y: 112, endPoint x: 443, endPoint y: 191, distance: 413.5
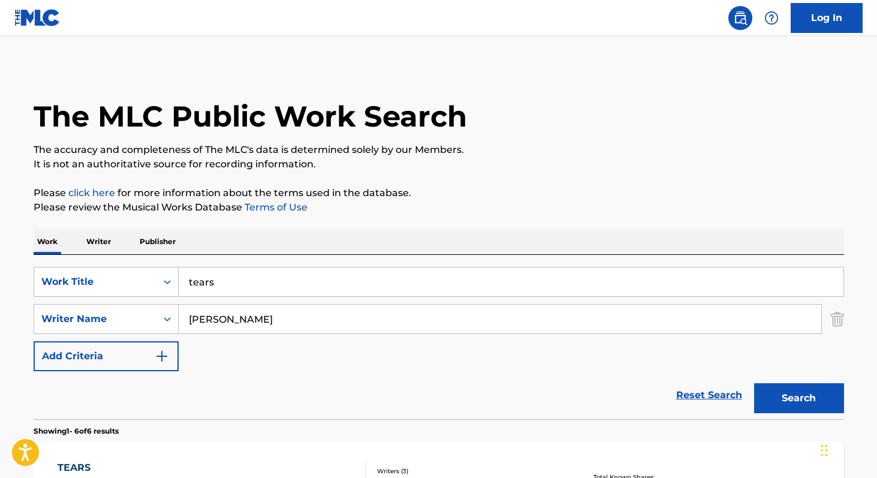
click at [442, 191] on p "Please click here for more information about the terms used in the database." at bounding box center [439, 193] width 811 height 14
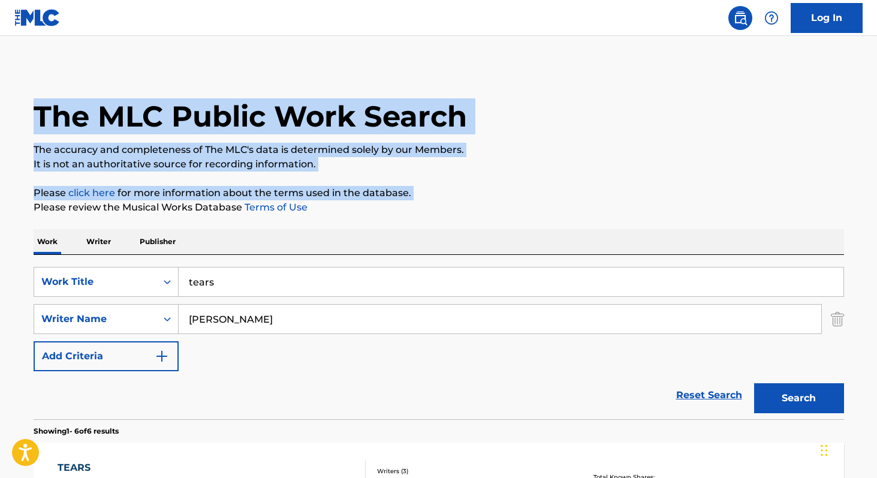
drag, startPoint x: 428, startPoint y: 193, endPoint x: 32, endPoint y: 125, distance: 401.6
drag, startPoint x: 35, startPoint y: 119, endPoint x: 440, endPoint y: 190, distance: 410.9
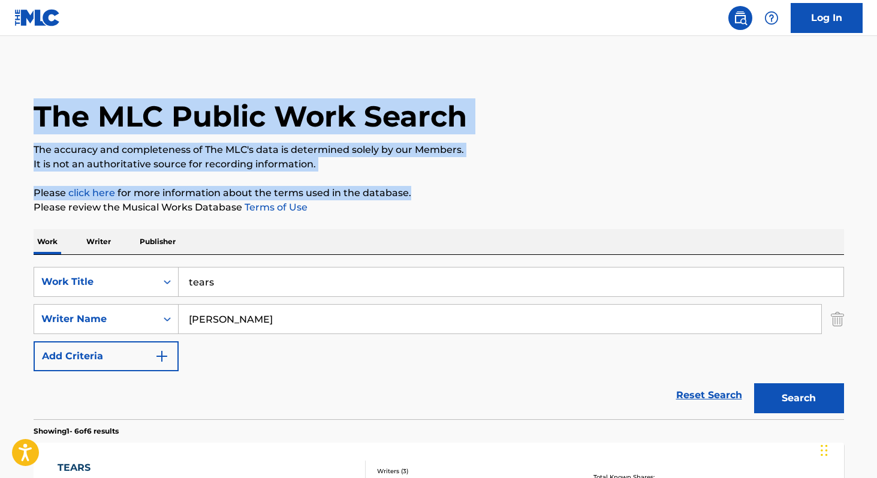
click at [440, 190] on p "Please click here for more information about the terms used in the database." at bounding box center [439, 193] width 811 height 14
drag, startPoint x: 424, startPoint y: 190, endPoint x: 32, endPoint y: 104, distance: 400.9
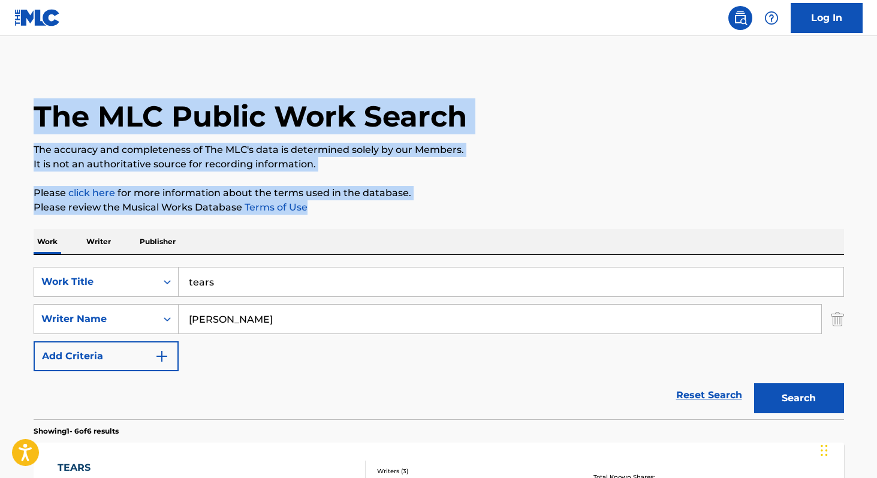
drag, startPoint x: 32, startPoint y: 118, endPoint x: 443, endPoint y: 204, distance: 419.7
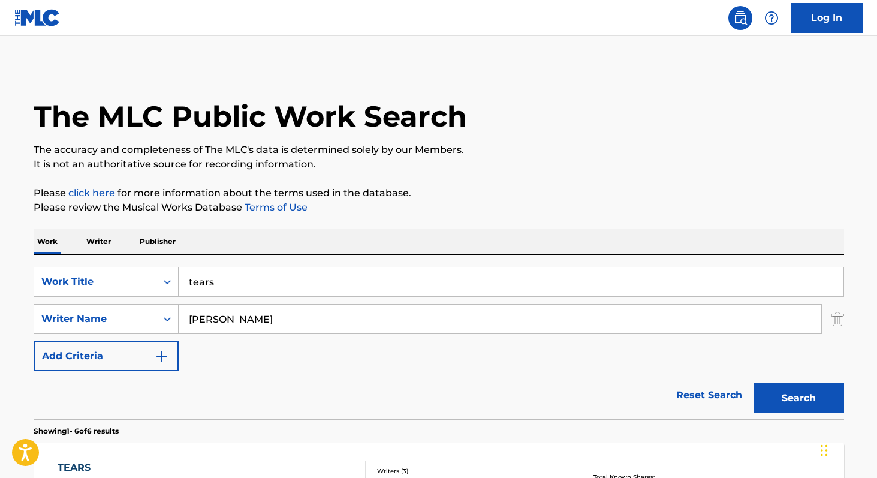
click at [421, 193] on p "Please click here for more information about the terms used in the database." at bounding box center [439, 193] width 811 height 14
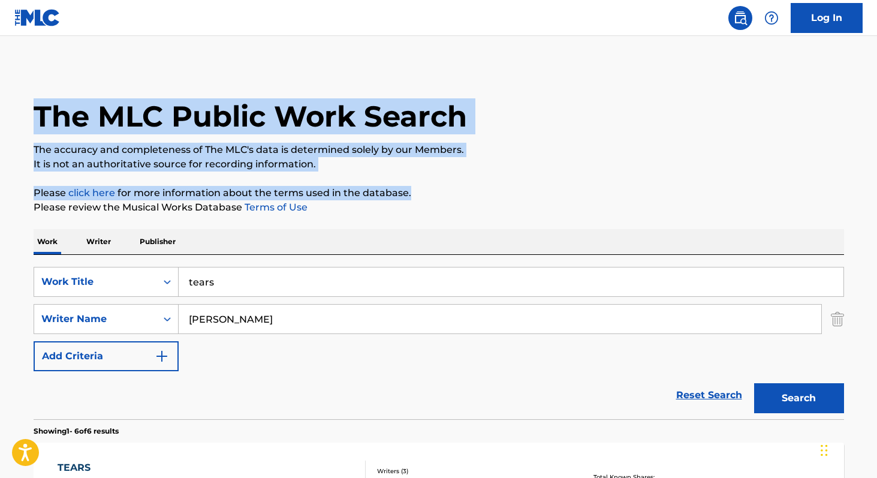
drag, startPoint x: 413, startPoint y: 192, endPoint x: 16, endPoint y: 107, distance: 405.3
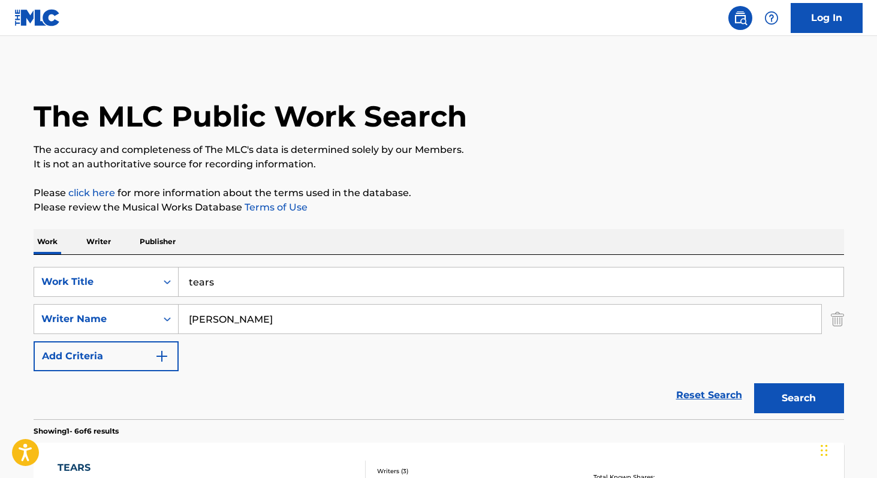
click at [46, 121] on h1 "The MLC Public Work Search" at bounding box center [251, 116] width 434 height 36
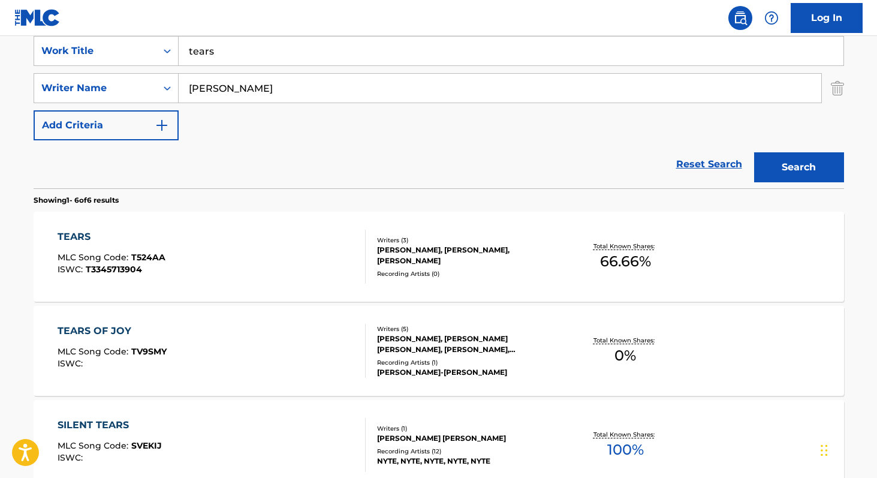
click at [346, 254] on div "TEARS MLC Song Code : T524AA ISWC : T3345713904" at bounding box center [212, 257] width 308 height 54
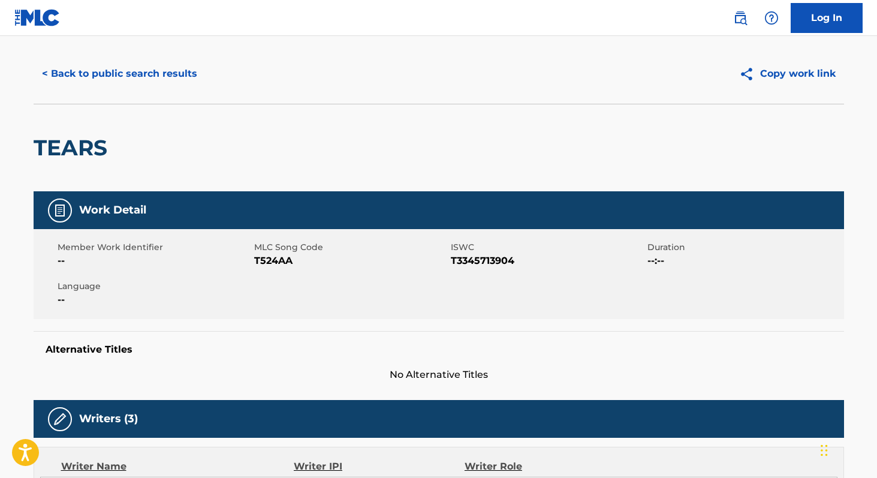
scroll to position [24, 0]
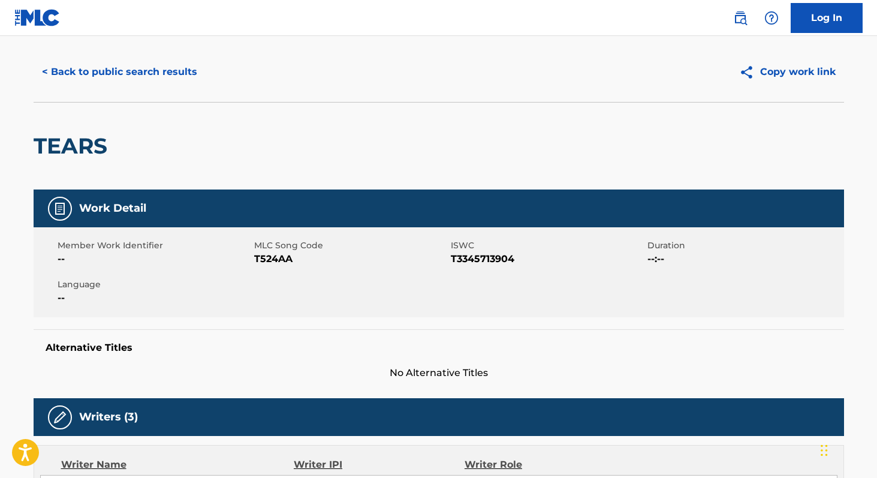
click at [459, 243] on span "ISWC" at bounding box center [548, 245] width 194 height 13
copy span "ISWC"
click at [289, 264] on span "T524AA" at bounding box center [351, 259] width 194 height 14
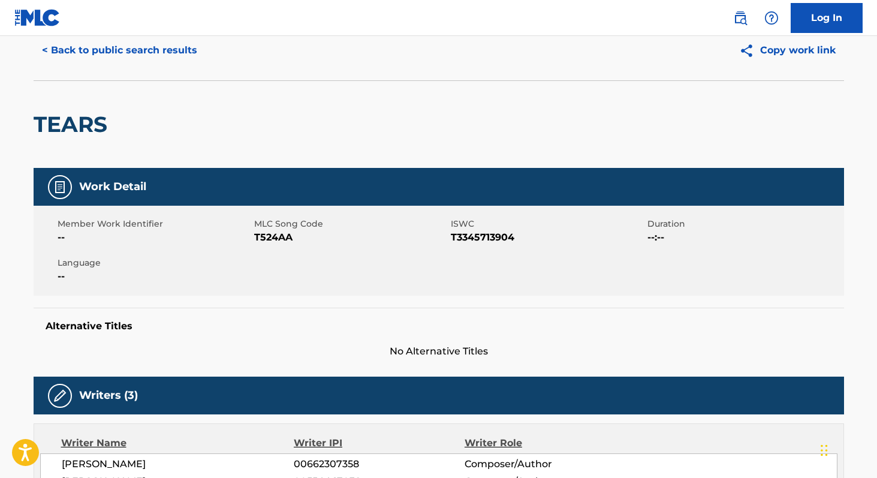
scroll to position [0, 0]
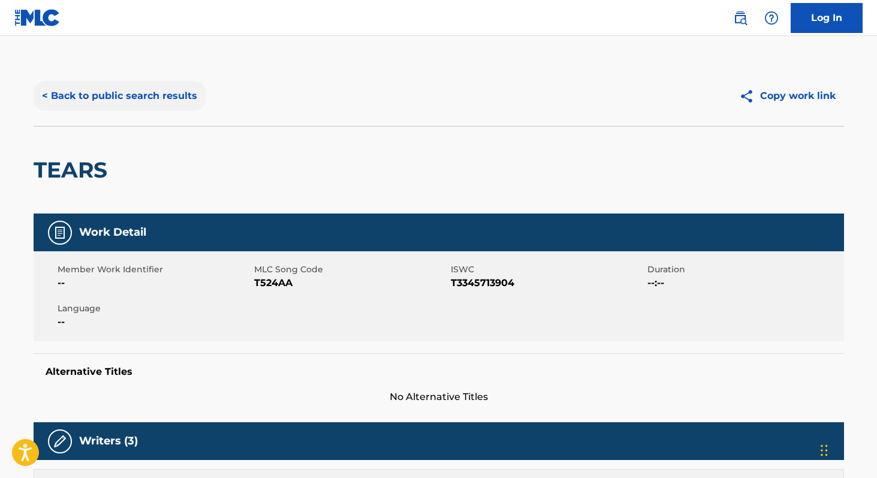
click at [143, 102] on button "< Back to public search results" at bounding box center [120, 96] width 172 height 30
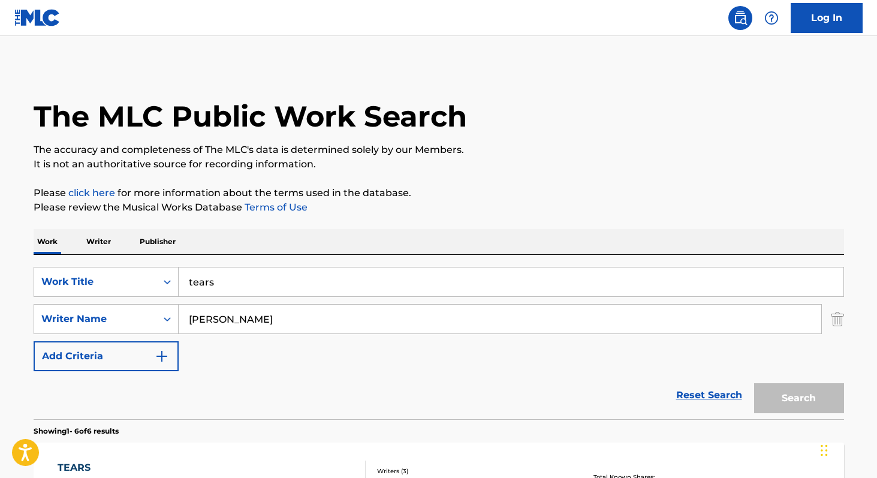
scroll to position [231, 0]
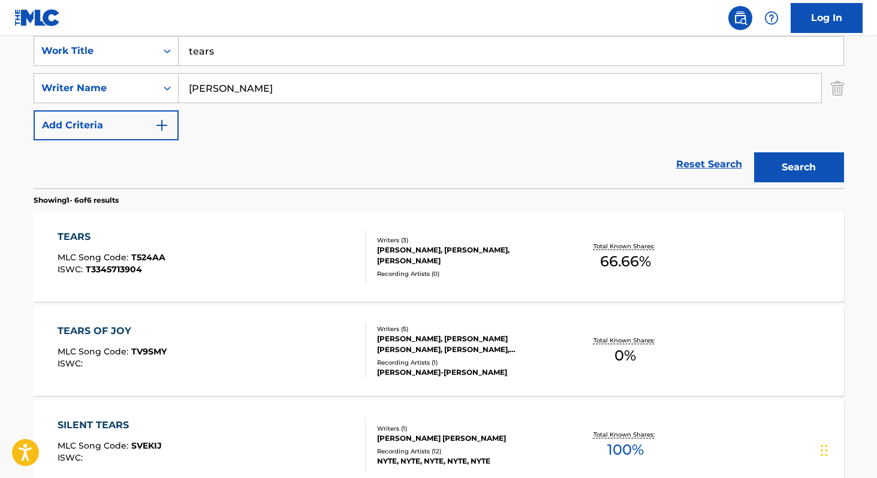
click at [229, 270] on div "TEARS MLC Song Code : T524AA ISWC : T3345713904" at bounding box center [212, 257] width 308 height 54
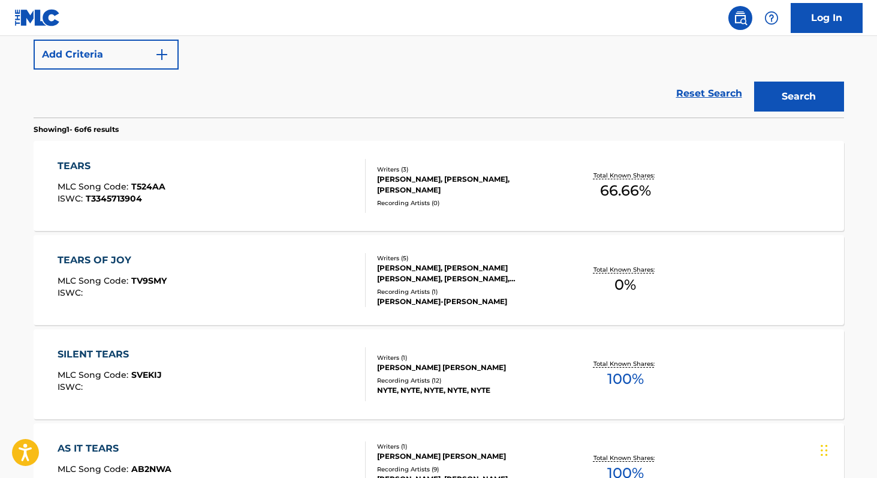
scroll to position [306, 0]
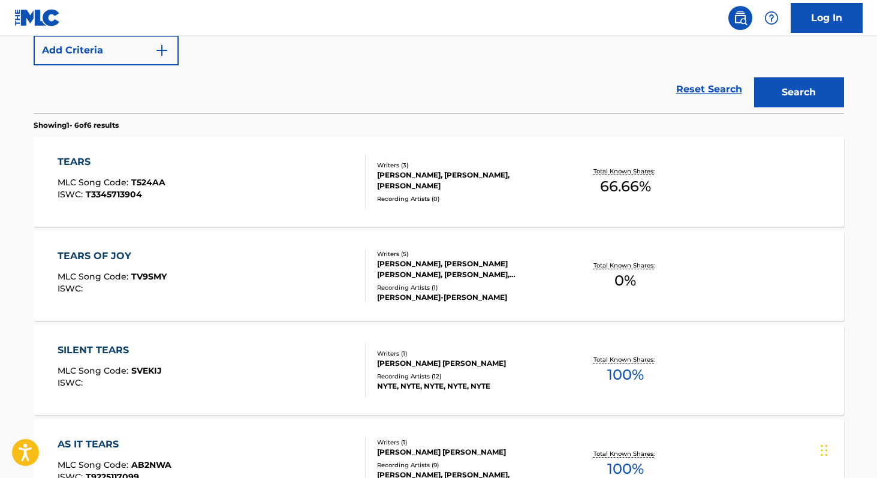
click at [246, 175] on div "TEARS MLC Song Code : T524AA ISWC : T3345713904" at bounding box center [212, 182] width 308 height 54
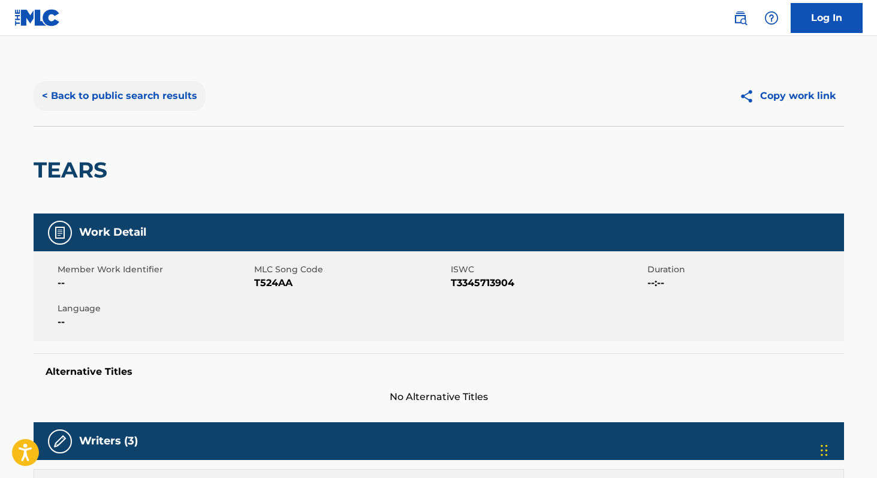
click at [86, 97] on button "< Back to public search results" at bounding box center [120, 96] width 172 height 30
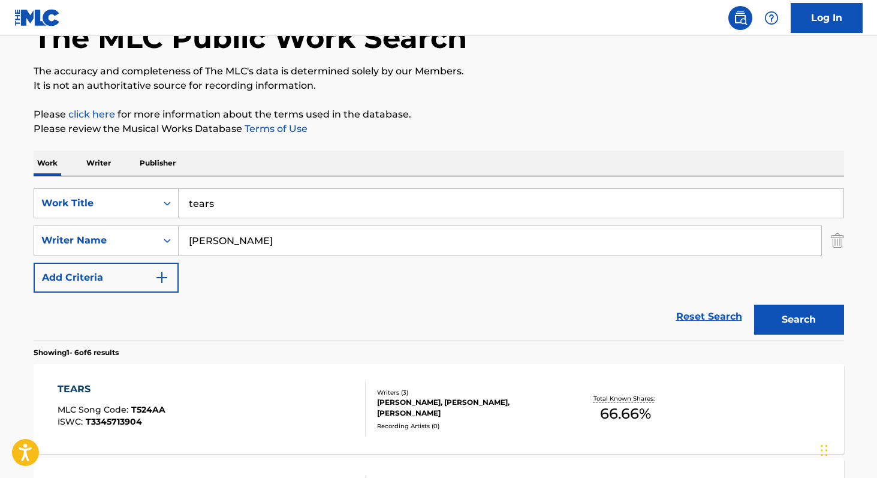
scroll to position [62, 0]
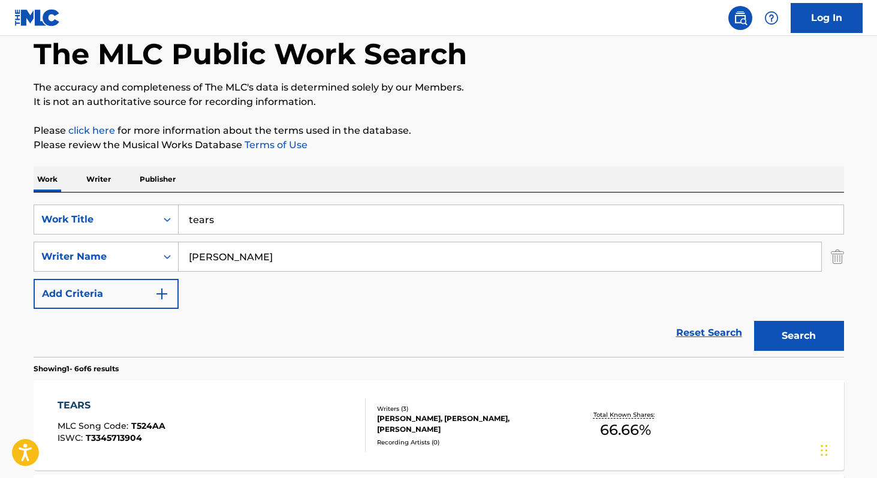
click at [168, 187] on p "Publisher" at bounding box center [157, 179] width 43 height 25
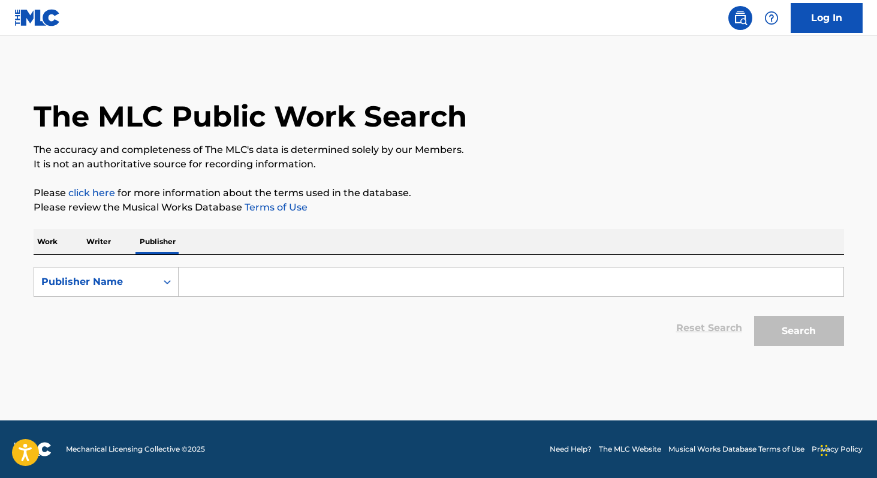
click at [46, 239] on p "Work" at bounding box center [48, 241] width 28 height 25
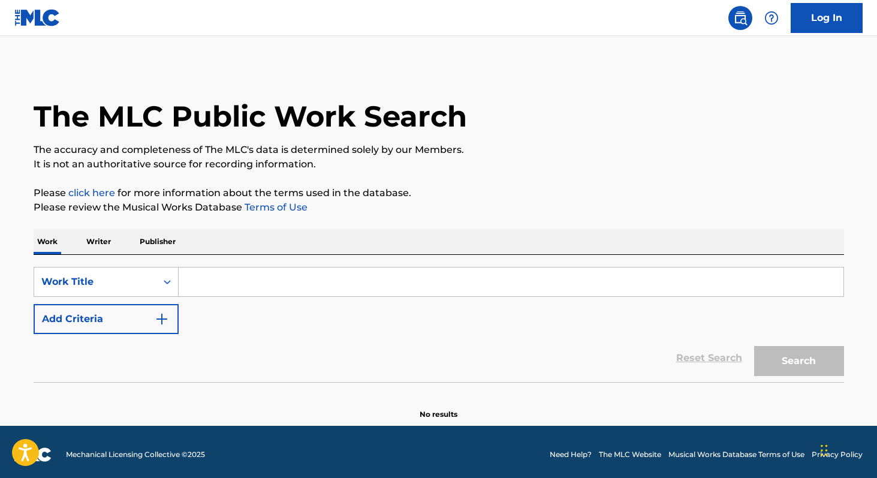
scroll to position [5, 0]
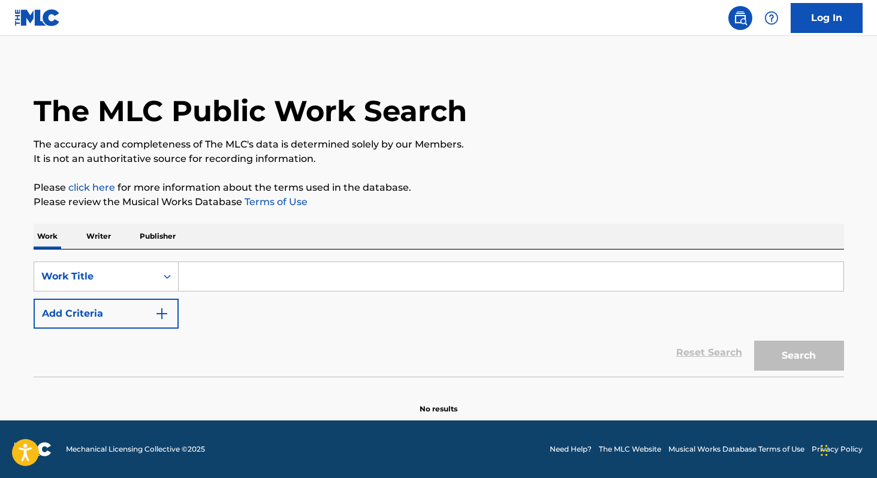
click at [200, 275] on input "Search Form" at bounding box center [511, 276] width 665 height 29
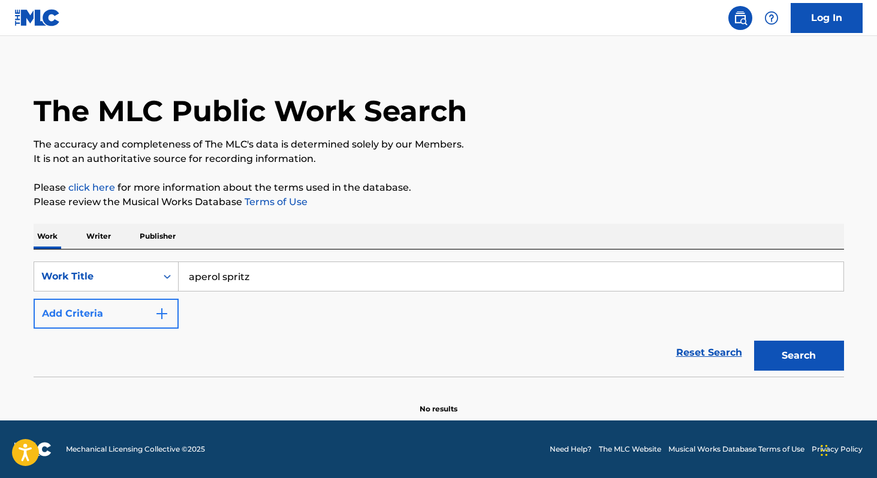
type input "aperol spritz"
click at [98, 318] on button "Add Criteria" at bounding box center [106, 314] width 145 height 30
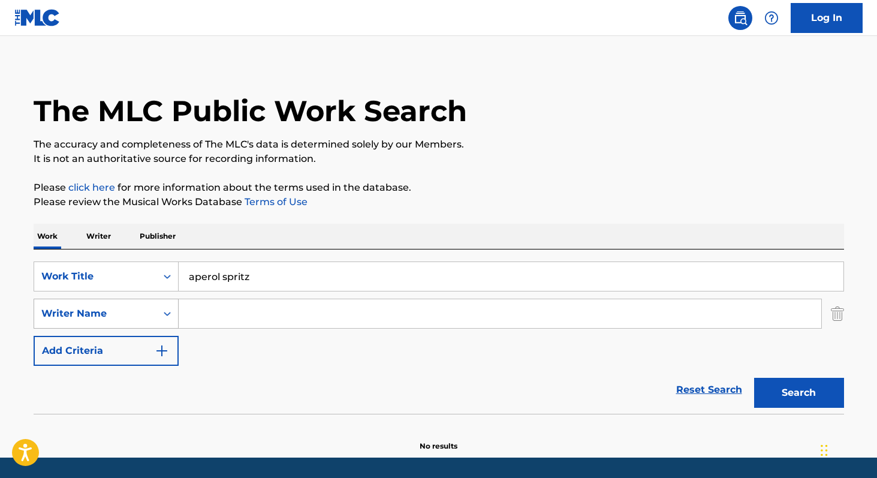
click at [115, 315] on div "Writer Name" at bounding box center [95, 313] width 108 height 14
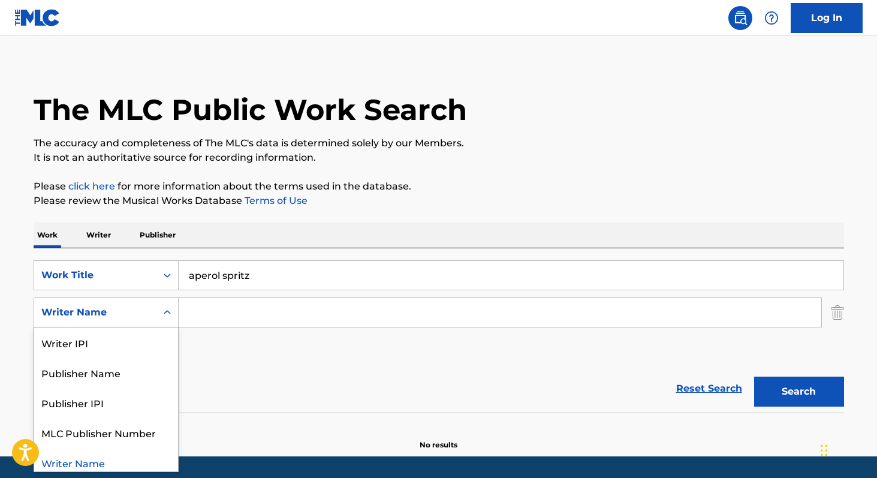
click at [194, 309] on input "Search Form" at bounding box center [500, 312] width 643 height 29
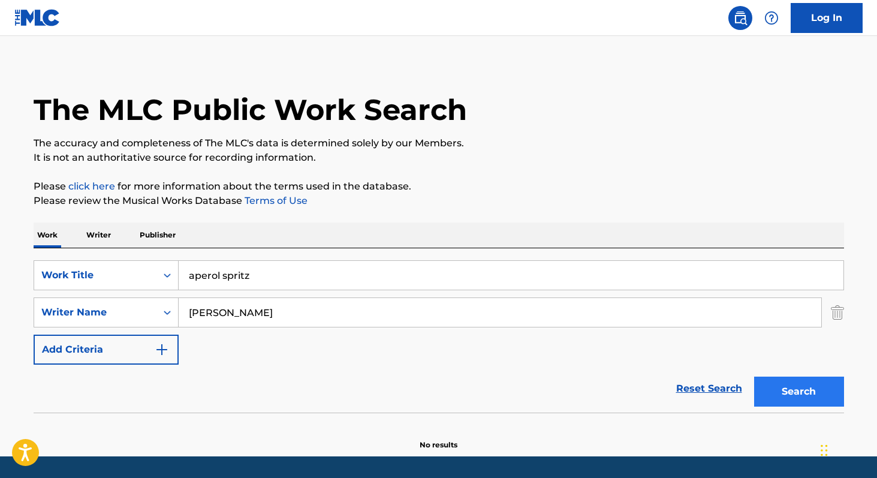
type input "thomas michel"
click at [781, 390] on button "Search" at bounding box center [799, 392] width 90 height 30
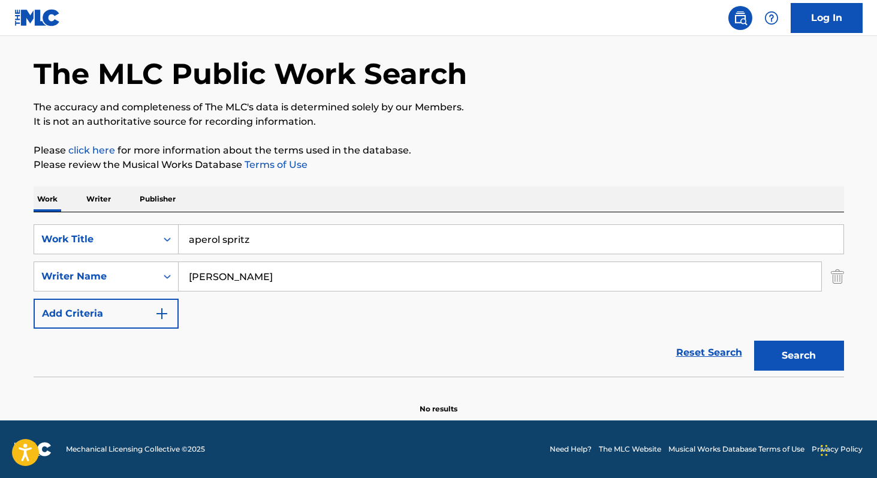
click at [282, 285] on input "thomas michel" at bounding box center [500, 276] width 643 height 29
click at [222, 246] on input "aperol spritz" at bounding box center [511, 239] width 665 height 29
drag, startPoint x: 254, startPoint y: 238, endPoint x: 159, endPoint y: 235, distance: 94.2
click at [159, 235] on div "SearchWithCriteria7d716763-3911-4b37-8434-7e662d6ce473 Work Title aperol spritz" at bounding box center [439, 239] width 811 height 30
type input "a"
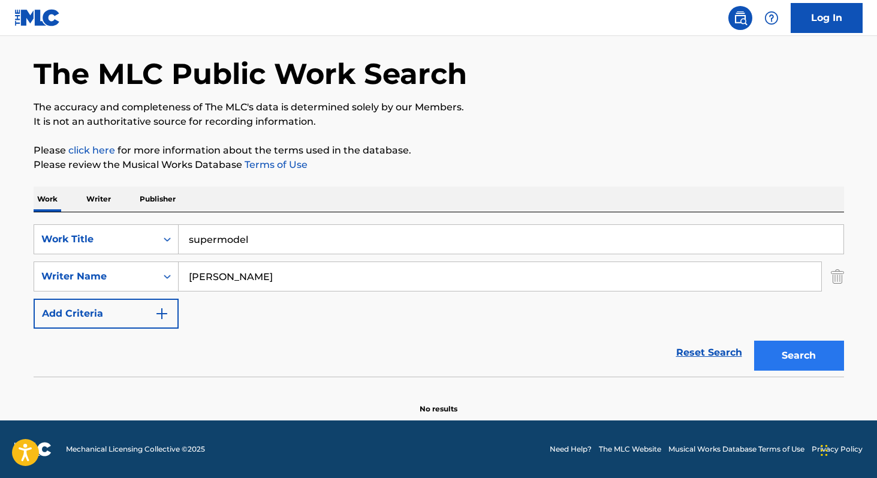
type input "supermodel"
click at [788, 354] on button "Search" at bounding box center [799, 356] width 90 height 30
click at [612, 140] on div "The MLC Public Work Search The accuracy and completeness of The MLC's data is d…" at bounding box center [438, 218] width 839 height 391
